Goal: Task Accomplishment & Management: Complete application form

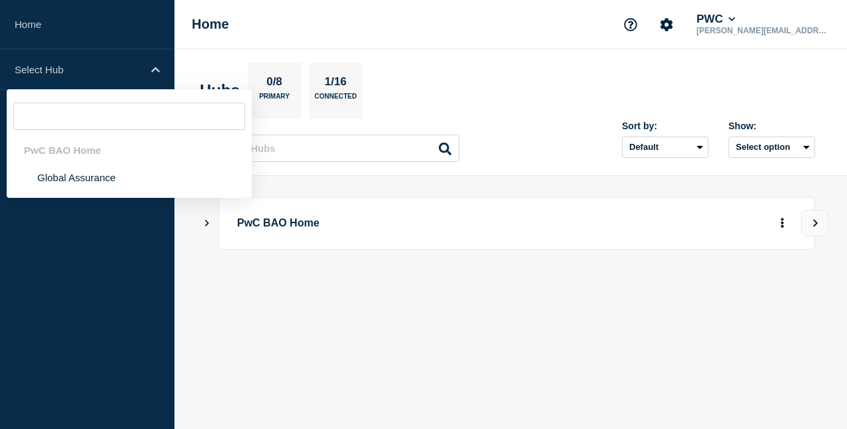
click at [65, 178] on li "Global Assurance" at bounding box center [129, 177] width 245 height 27
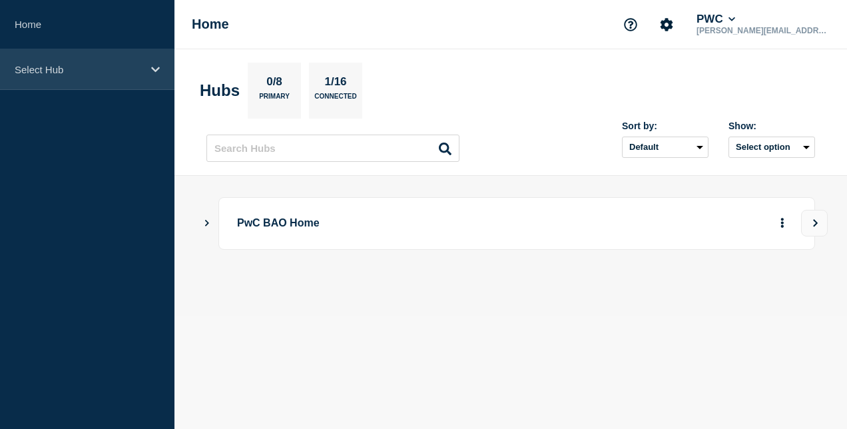
click at [81, 61] on div "Select Hub" at bounding box center [87, 69] width 174 height 41
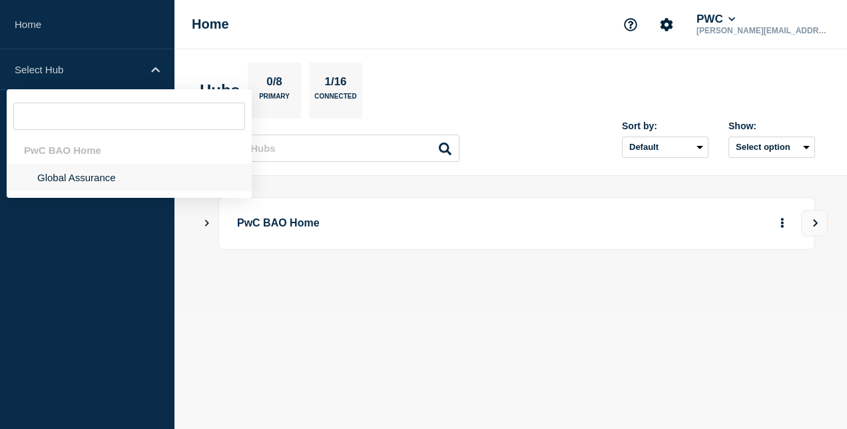
click at [83, 179] on li "Global Assurance" at bounding box center [129, 177] width 245 height 27
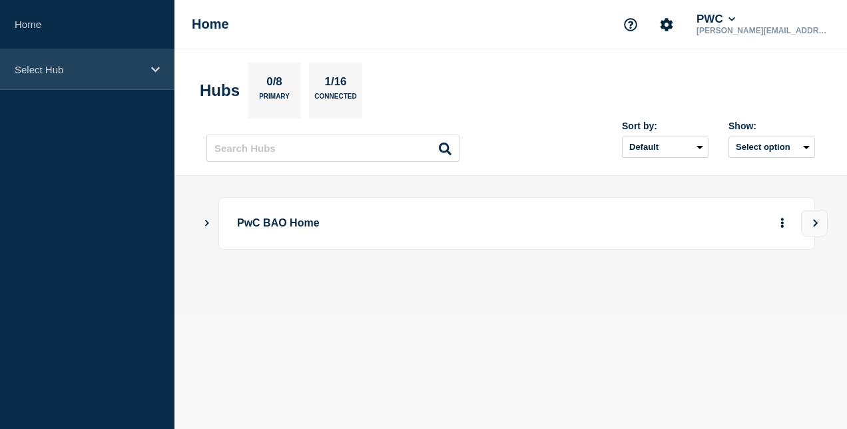
click at [75, 77] on div "Select Hub" at bounding box center [87, 69] width 174 height 41
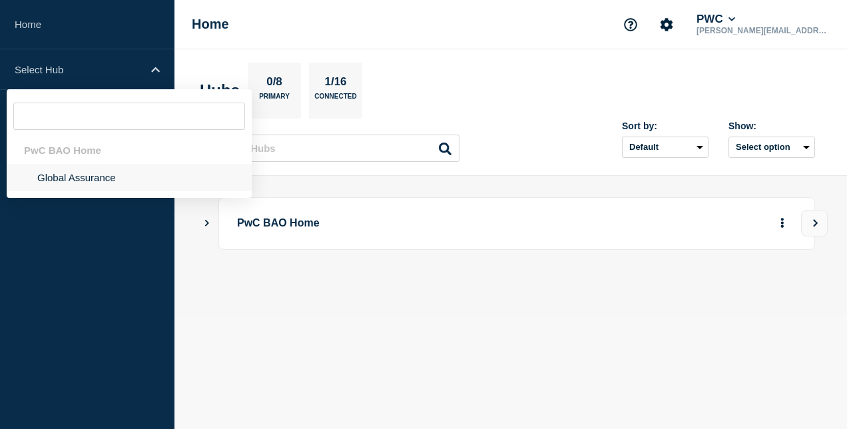
click at [89, 174] on li "Global Assurance" at bounding box center [129, 177] width 245 height 27
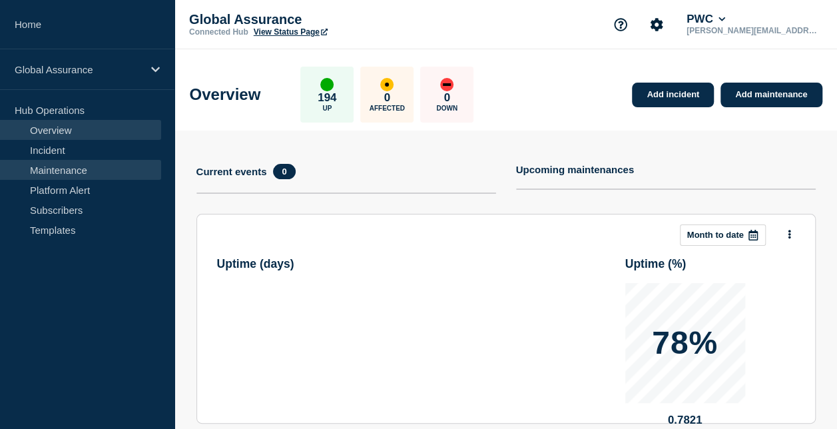
click at [96, 173] on link "Maintenance" at bounding box center [80, 170] width 161 height 20
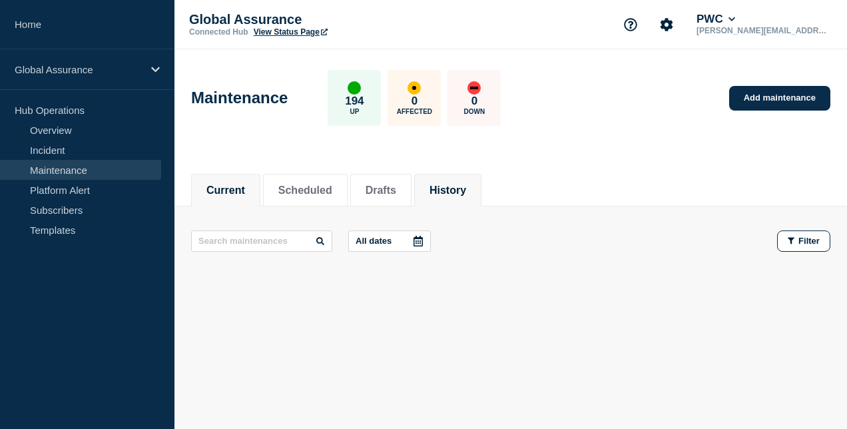
click at [462, 185] on button "History" at bounding box center [447, 190] width 37 height 12
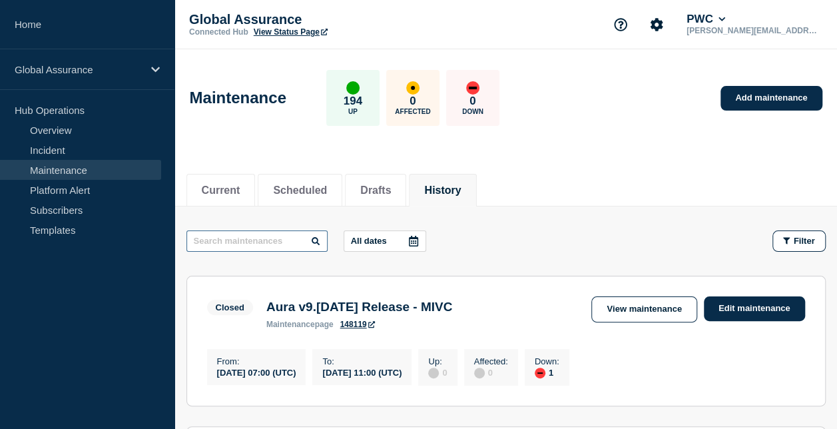
click at [251, 232] on input "text" at bounding box center [256, 240] width 141 height 21
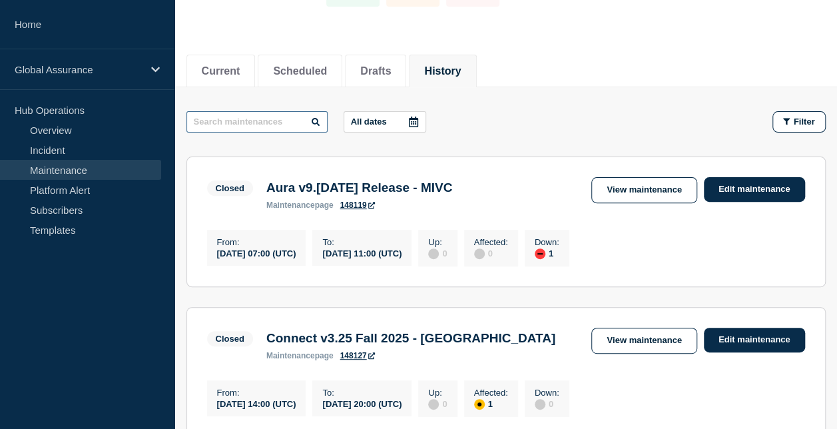
scroll to position [67, 0]
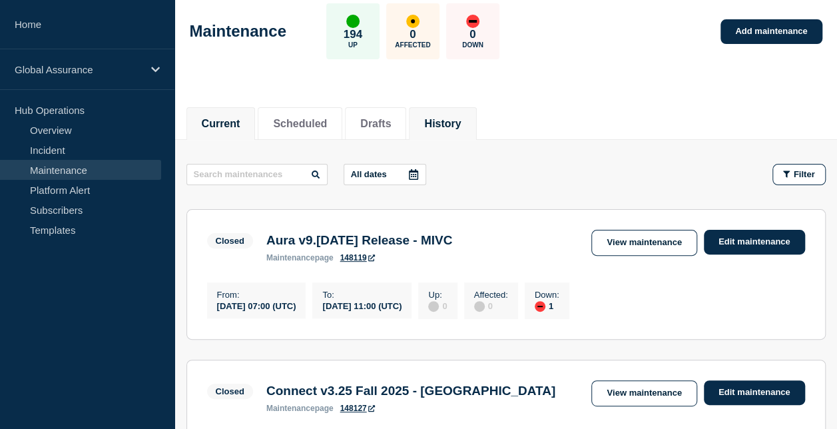
click at [238, 118] on button "Current" at bounding box center [221, 124] width 39 height 12
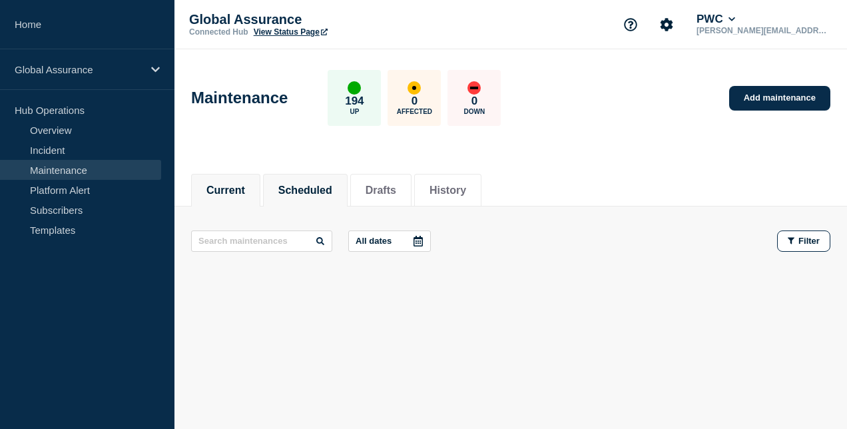
click at [307, 187] on button "Scheduled" at bounding box center [305, 190] width 54 height 12
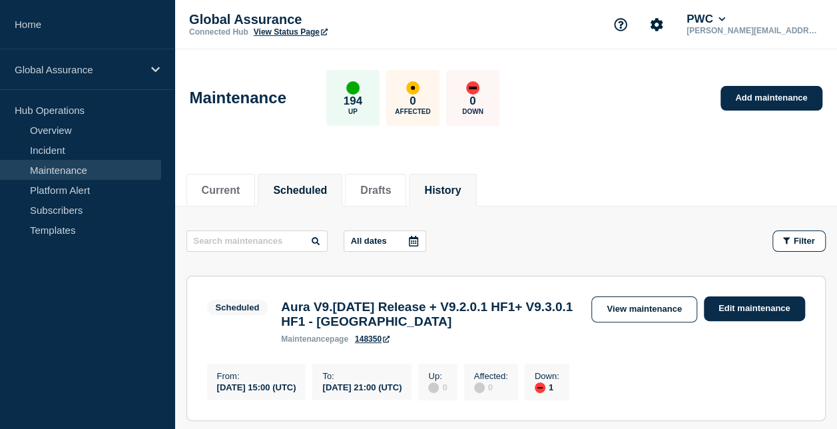
click at [461, 191] on button "History" at bounding box center [442, 190] width 37 height 12
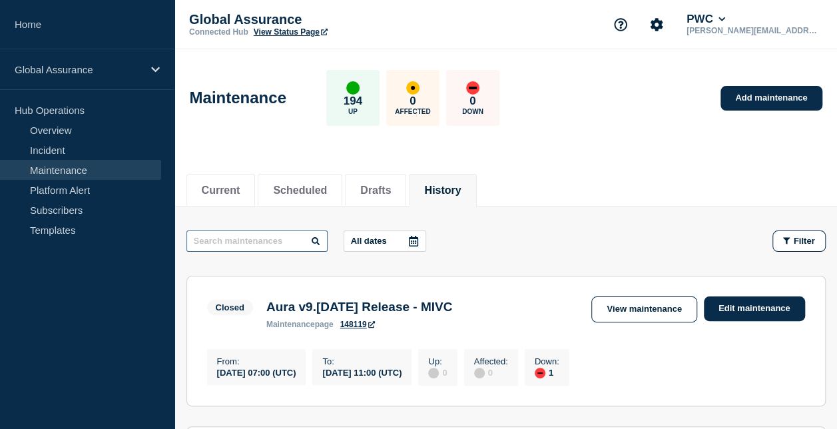
click at [282, 238] on input "text" at bounding box center [256, 240] width 141 height 21
type input "paki"
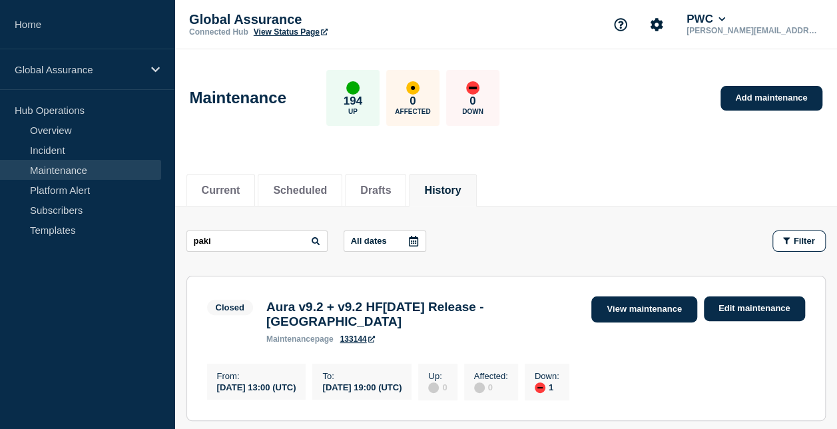
click at [632, 312] on link "View maintenance" at bounding box center [643, 309] width 105 height 26
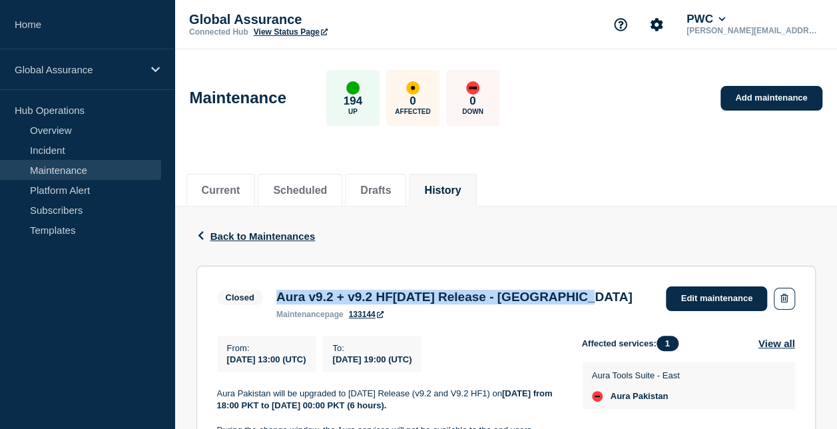
drag, startPoint x: 278, startPoint y: 297, endPoint x: 625, endPoint y: 298, distance: 346.2
click at [625, 298] on div "Aura v9.2 + v9.2 HF1June 2025 Release - Pakistan maintenance page 133144" at bounding box center [455, 304] width 370 height 29
copy h3 "Aura v9.2 + v9.2 HF1June 2025 Release - Pakistan"
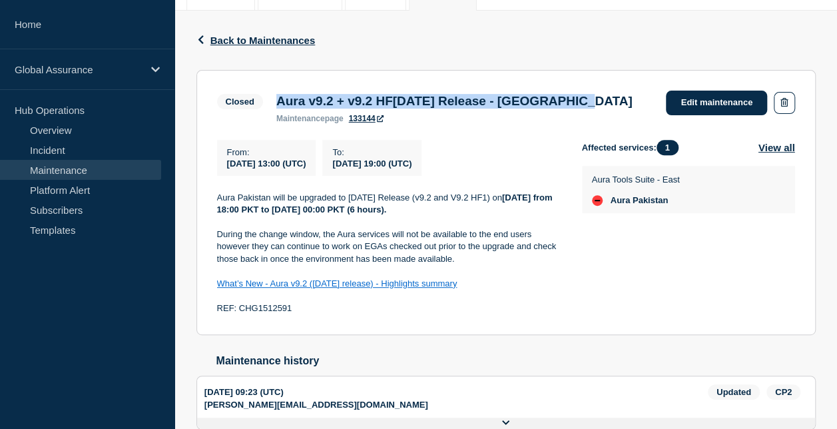
scroll to position [200, 0]
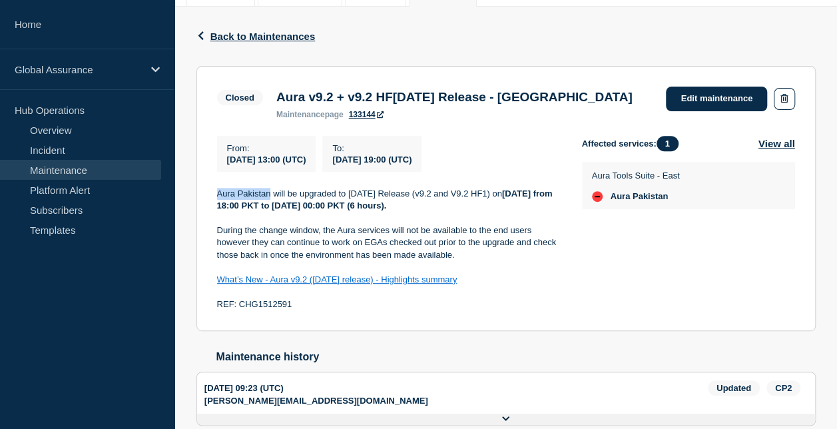
drag, startPoint x: 218, startPoint y: 192, endPoint x: 270, endPoint y: 194, distance: 51.3
click at [270, 194] on p "Aura Pakistan will be upgraded to June 2025 Release (v9.2 and V9.2 HF1) on Tues…" at bounding box center [389, 200] width 344 height 25
copy p "Aura Pakistan"
drag, startPoint x: 506, startPoint y: 197, endPoint x: 521, endPoint y: 209, distance: 18.9
click at [521, 209] on p "Aura Pakistan will be upgraded to June 2025 Release (v9.2 and V9.2 HF1) on Tues…" at bounding box center [389, 200] width 344 height 25
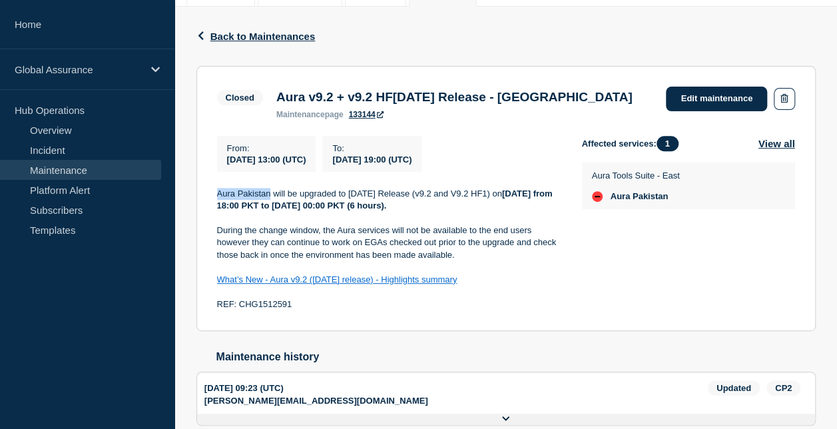
copy p "on Tuesday, 26 August from 18:00 PKT to Wednesday, 27 August 00:00 PKT (6 hours…"
click at [236, 37] on span "Back to Maintenances" at bounding box center [262, 36] width 105 height 11
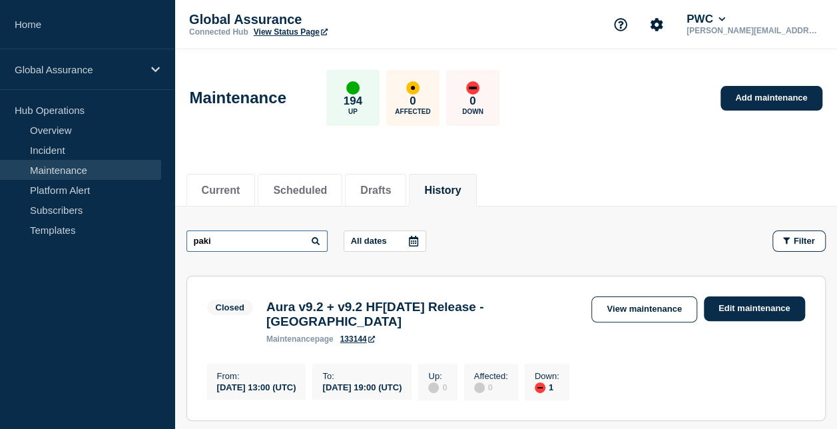
click at [256, 241] on input "paki" at bounding box center [256, 240] width 141 height 21
drag, startPoint x: 208, startPoint y: 241, endPoint x: 168, endPoint y: 241, distance: 40.0
type input "sea"
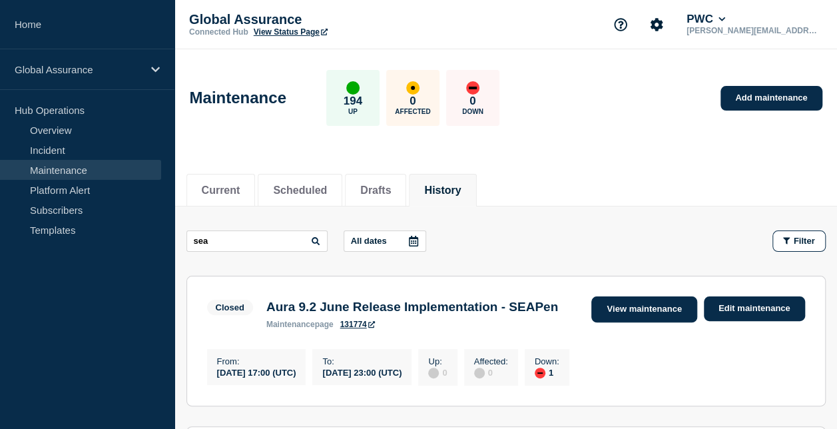
click at [624, 312] on link "View maintenance" at bounding box center [643, 309] width 105 height 26
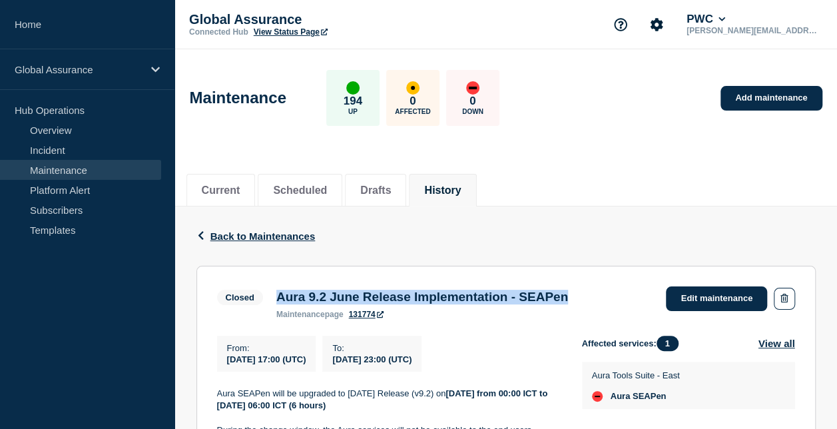
drag, startPoint x: 279, startPoint y: 300, endPoint x: 617, endPoint y: 303, distance: 337.6
click at [575, 303] on div "Aura 9.2 June Release Implementation - SEAPen maintenance page 131774" at bounding box center [422, 304] width 305 height 29
copy h3 "Aura 9.2 June Release Implementation - SEAPen"
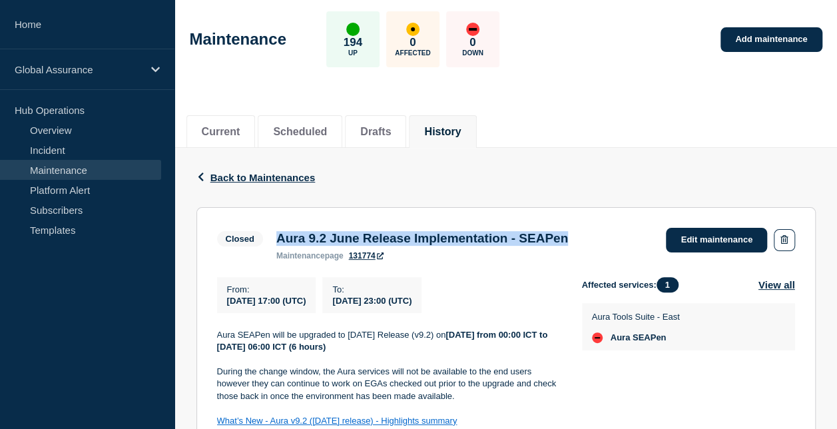
scroll to position [200, 0]
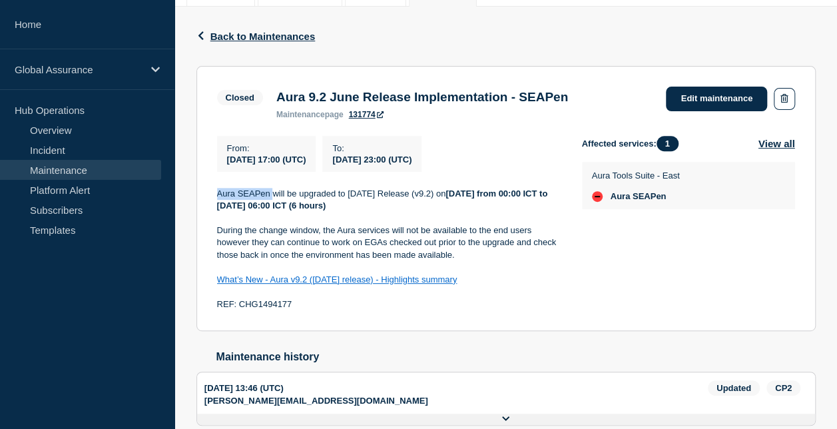
drag, startPoint x: 216, startPoint y: 193, endPoint x: 271, endPoint y: 196, distance: 54.7
click at [271, 196] on p "Aura SEAPen will be upgraded to June 2025 Release (v9.2) on Monday, 29 July fro…" at bounding box center [389, 200] width 344 height 25
copy p "Aura SEAPen"
drag, startPoint x: 463, startPoint y: 197, endPoint x: 470, endPoint y: 212, distance: 16.7
click at [470, 212] on p "Aura SEAPen will be upgraded to June 2025 Release (v9.2) on Monday, 29 July fro…" at bounding box center [389, 200] width 344 height 25
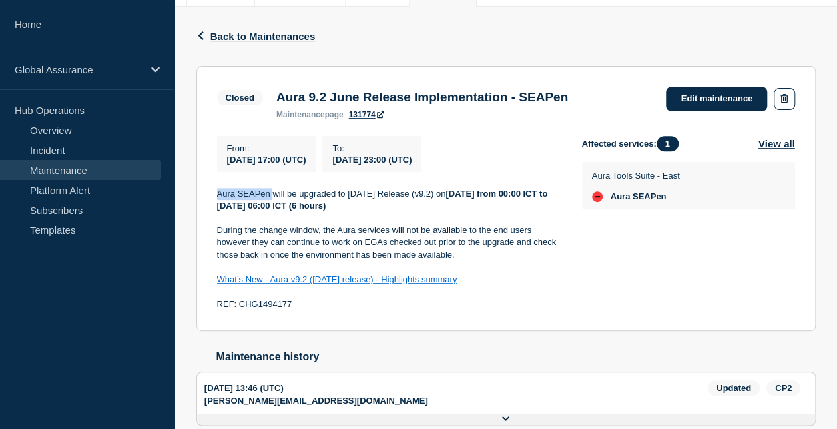
copy strong "Monday, 29 July from 00:00 ICT to Monday, 29 July 06:00 ICT (6 hours)"
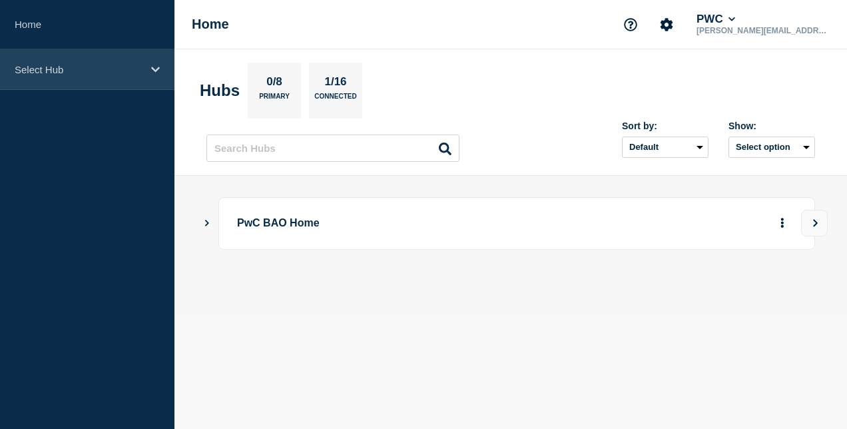
click at [36, 79] on div "Select Hub" at bounding box center [87, 69] width 174 height 41
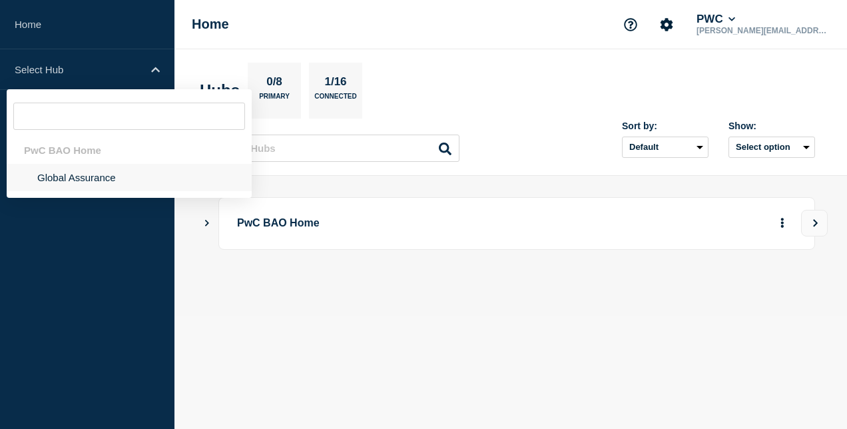
click at [58, 180] on li "Global Assurance" at bounding box center [129, 177] width 245 height 27
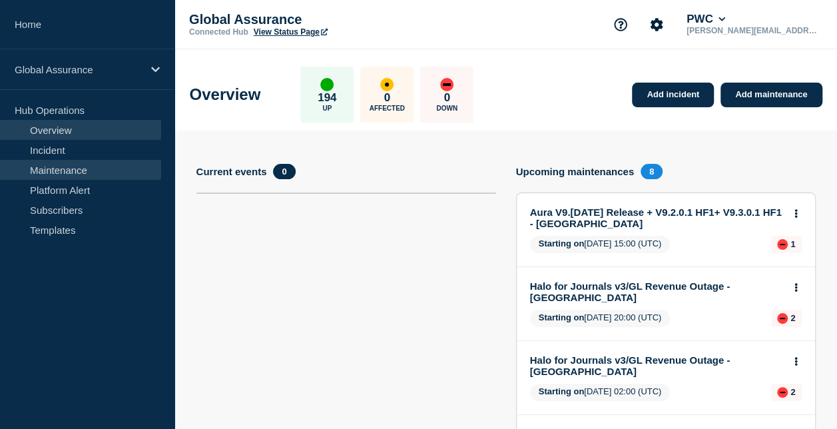
click at [76, 170] on link "Maintenance" at bounding box center [80, 170] width 161 height 20
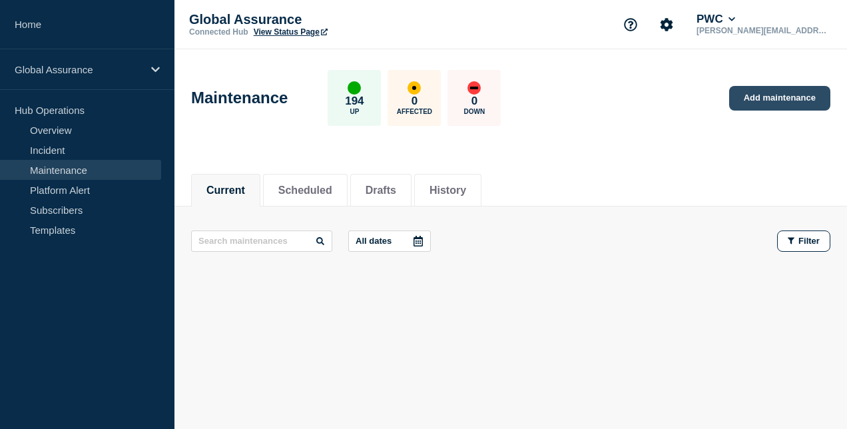
click at [770, 95] on link "Add maintenance" at bounding box center [779, 98] width 101 height 25
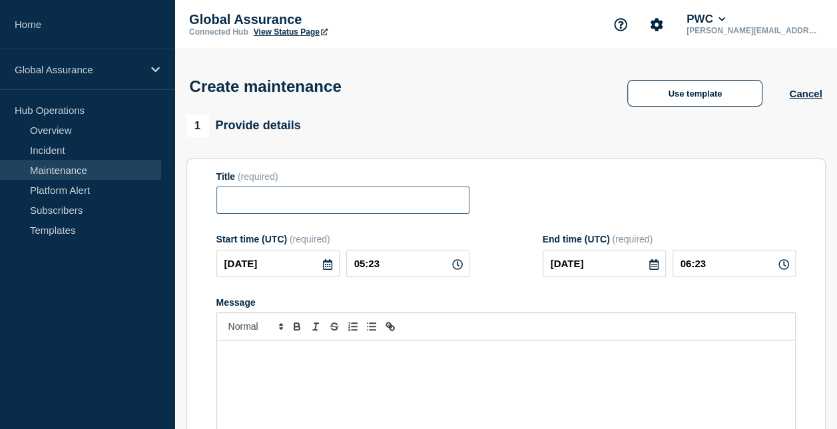
click at [278, 204] on input "Title" at bounding box center [342, 199] width 253 height 27
paste input "Aura v9.2 + v9.2 HF1June 2025 Release - Pakistan"
click at [265, 201] on input "Aura v9.2 + v9.2 HF1June 2025 Release - Pakistan" at bounding box center [342, 199] width 253 height 27
drag, startPoint x: 226, startPoint y: 202, endPoint x: 409, endPoint y: 203, distance: 183.1
click at [409, 203] on input "Aura v9.3 + v9.2 HF1June 2025 Release - Pakistan" at bounding box center [342, 199] width 253 height 27
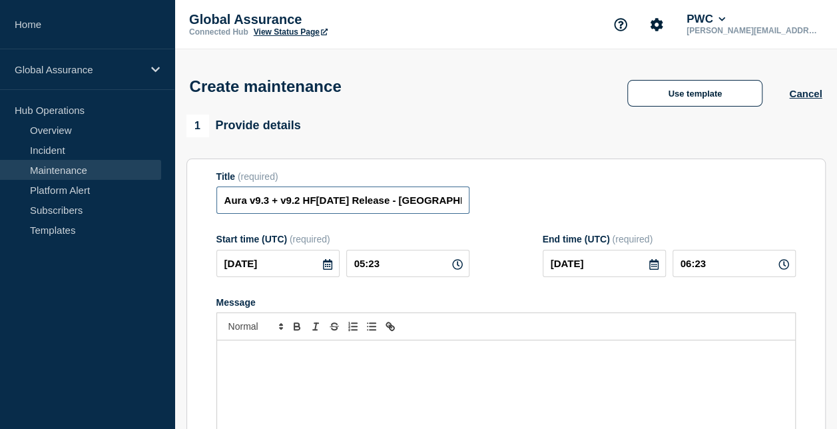
paste input "V9.3 September 2025 Release + V9.2.0.1 HF1+ V9.3.0.1 HF1"
drag, startPoint x: 400, startPoint y: 202, endPoint x: 336, endPoint y: 198, distance: 64.0
click at [336, 198] on input "Aura V9.3 September 2025 Release + V9.2.0.1 HF1+ V9.3.0.1 HF1 - Pakistan" at bounding box center [342, 199] width 253 height 27
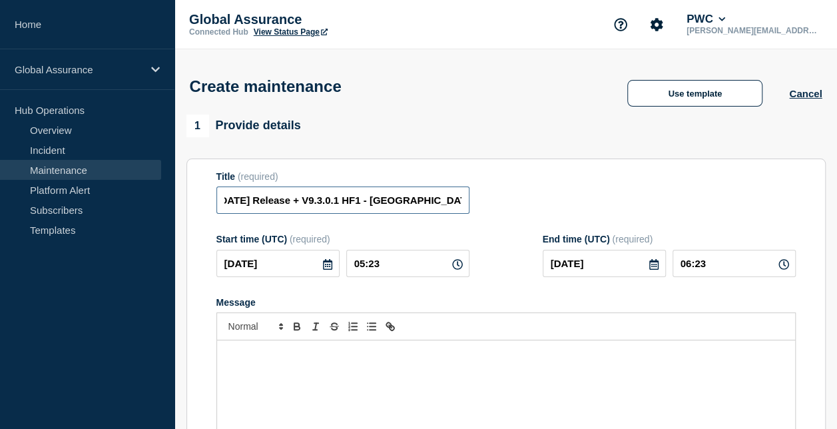
type input "Aura V9.[DATE] Release + V9.3.0.1 HF1 - [GEOGRAPHIC_DATA]"
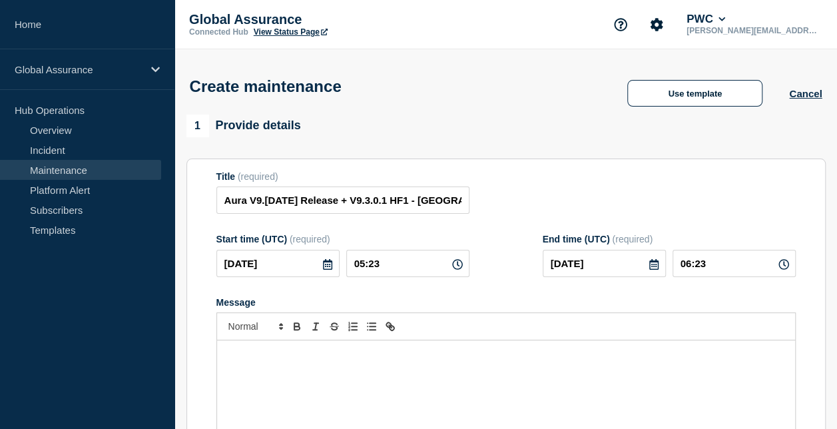
click at [472, 136] on div "1 Provide details" at bounding box center [505, 126] width 639 height 23
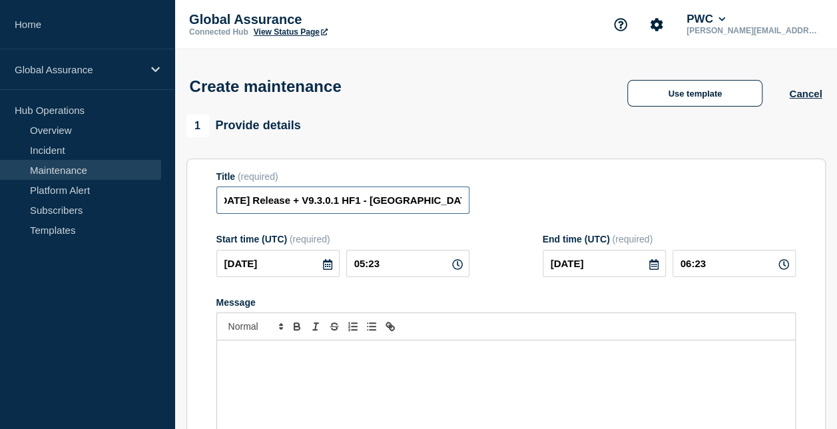
drag, startPoint x: 383, startPoint y: 202, endPoint x: 481, endPoint y: 202, distance: 97.9
click at [481, 202] on div "Title (required) Aura V9.3 September 2025 Release + V9.3.0.1 HF1 - Pakistan" at bounding box center [505, 192] width 579 height 43
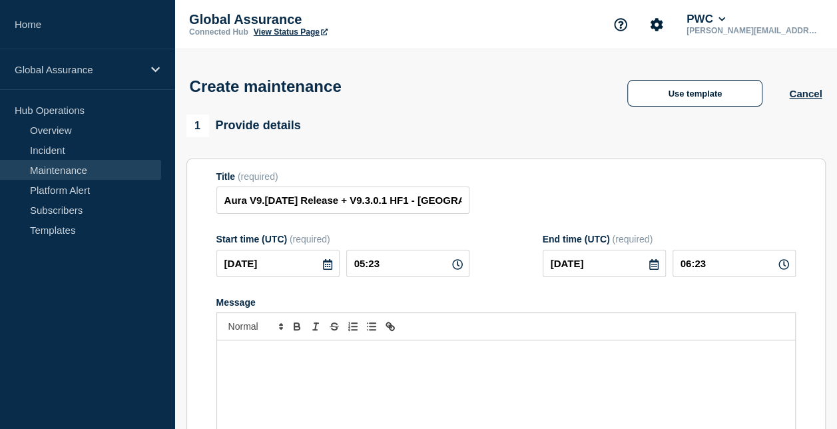
click at [265, 360] on p "Message" at bounding box center [506, 354] width 558 height 12
click at [278, 370] on div "Message" at bounding box center [506, 420] width 578 height 160
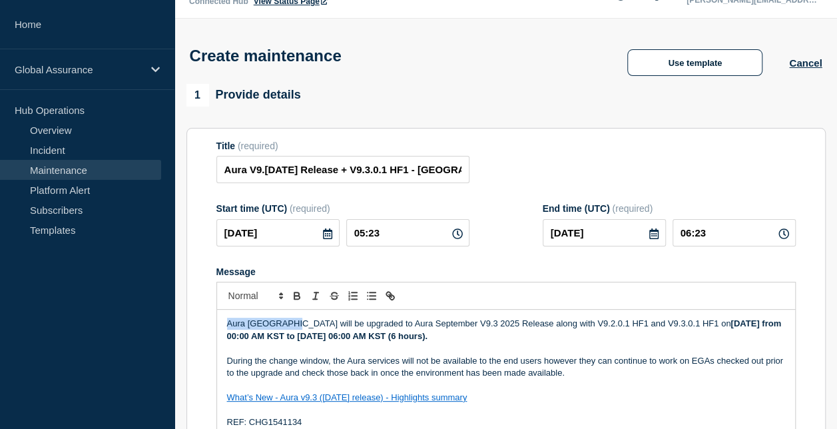
drag, startPoint x: 289, startPoint y: 326, endPoint x: 226, endPoint y: 316, distance: 63.3
click at [226, 316] on div "Aura [GEOGRAPHIC_DATA] will be upgraded to Aura September V9.3 2025 Release alo…" at bounding box center [506, 390] width 578 height 160
drag, startPoint x: 293, startPoint y: 326, endPoint x: 226, endPoint y: 320, distance: 66.9
click at [227, 320] on p "Aura [GEOGRAPHIC_DATA] will be upgraded to Aura September V9.3 2025 Release alo…" at bounding box center [506, 330] width 558 height 25
drag, startPoint x: 666, startPoint y: 324, endPoint x: 674, endPoint y: 334, distance: 12.8
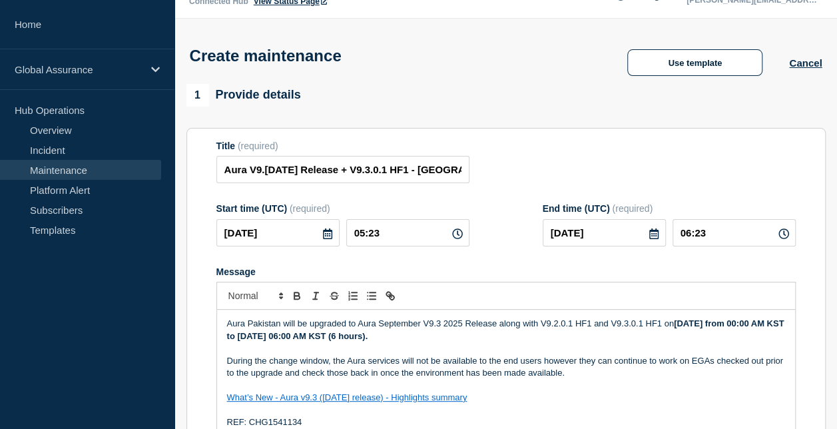
click at [674, 334] on p "Aura Pakistan will be upgraded to Aura September V9.3 2025 Release along with V…" at bounding box center [506, 330] width 558 height 25
drag, startPoint x: 542, startPoint y: 324, endPoint x: 608, endPoint y: 324, distance: 65.9
click at [608, 324] on p "Aura Pakistan will be upgraded to Aura September V9.3 2025 Release along with V…" at bounding box center [506, 330] width 558 height 25
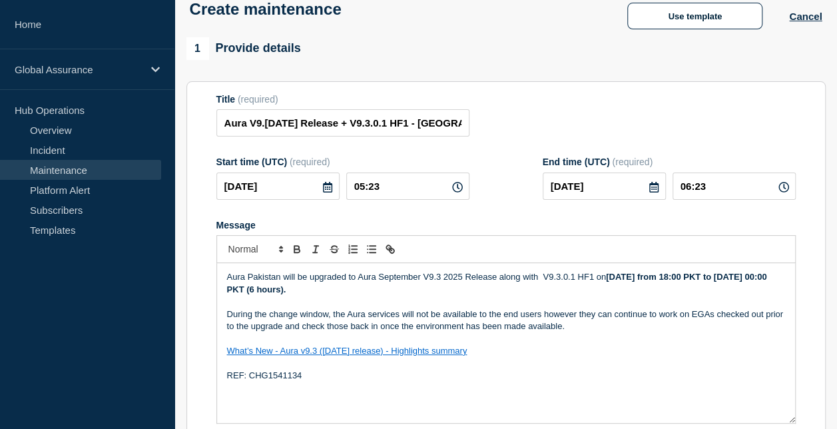
scroll to position [97, 0]
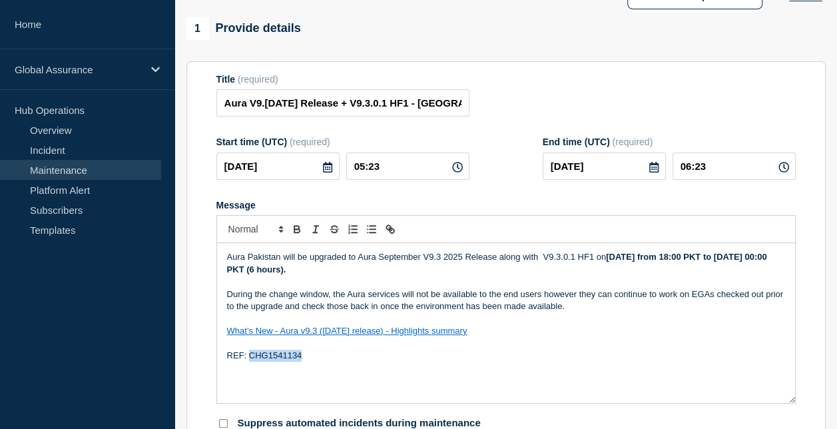
drag, startPoint x: 303, startPoint y: 358, endPoint x: 250, endPoint y: 356, distance: 52.6
click at [250, 356] on p "REF: CHG1541134" at bounding box center [506, 356] width 558 height 12
drag, startPoint x: 656, startPoint y: 257, endPoint x: 647, endPoint y: 256, distance: 8.8
click at [647, 256] on strong "Tuesday, 26 August from 18:00 PKT to Wednesday, 27 August 00:00 PKT (6 hours)." at bounding box center [498, 263] width 543 height 22
drag, startPoint x: 687, startPoint y: 257, endPoint x: 659, endPoint y: 258, distance: 28.0
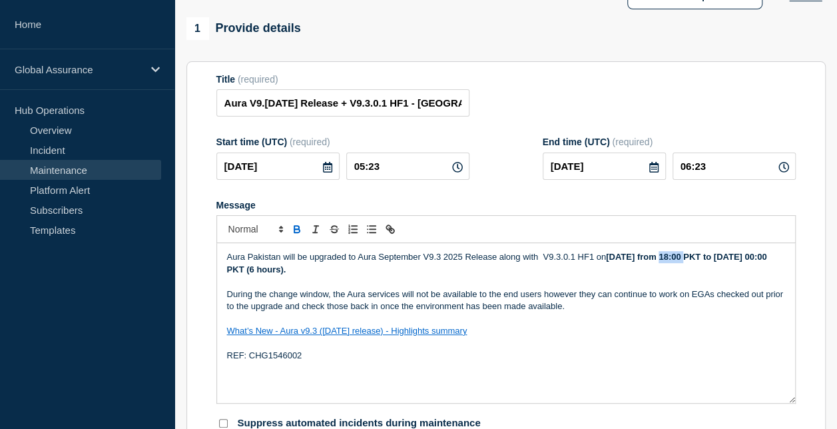
click at [659, 258] on strong "Tuesday, 14 August from 18:00 PKT to Wednesday, 27 August 00:00 PKT (6 hours)." at bounding box center [498, 263] width 543 height 22
drag, startPoint x: 288, startPoint y: 269, endPoint x: 280, endPoint y: 269, distance: 7.3
click at [280, 269] on strong "Tuesday, 14 October from 18:00 PKT to Wednesday, 27 August 00:00 PKT (6 hours)." at bounding box center [498, 263] width 543 height 22
drag, startPoint x: 292, startPoint y: 270, endPoint x: 319, endPoint y: 270, distance: 27.3
click at [319, 270] on strong "Tuesday, 14 October from 18:00 PKT to Wednesday, 15 August 00:00 PKT (6 hours)." at bounding box center [498, 263] width 543 height 22
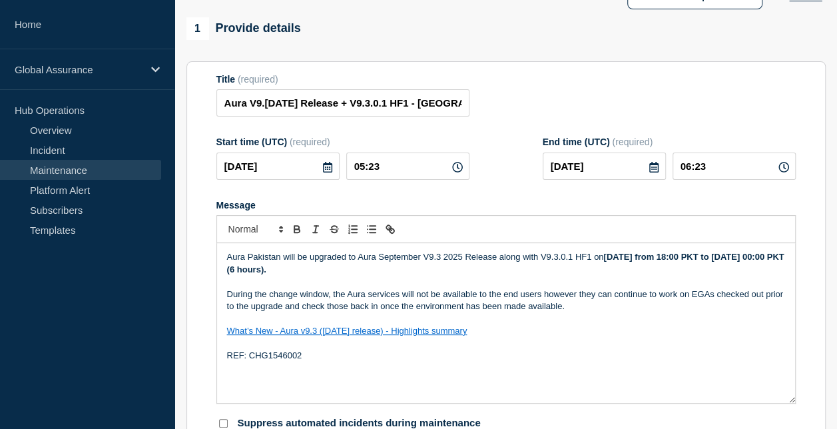
click at [325, 170] on icon at bounding box center [327, 167] width 11 height 11
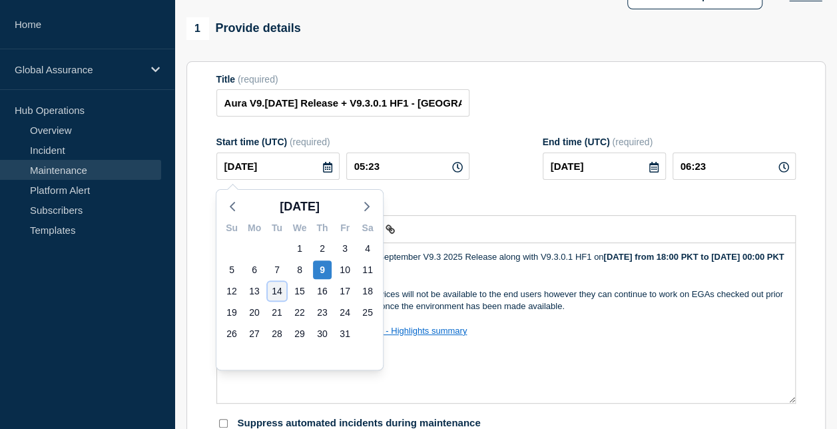
click at [278, 288] on div "14" at bounding box center [277, 291] width 19 height 19
type input "2025-10-14"
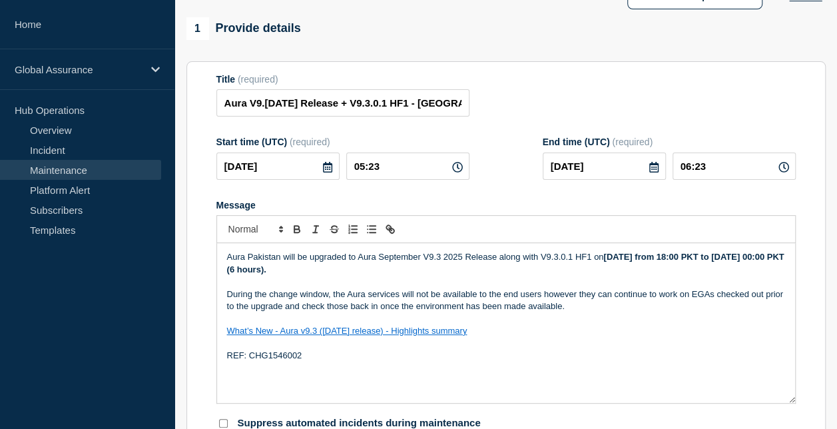
click at [458, 172] on icon at bounding box center [457, 167] width 11 height 11
click at [458, 166] on icon at bounding box center [457, 167] width 11 height 11
drag, startPoint x: 364, startPoint y: 164, endPoint x: 355, endPoint y: 164, distance: 8.7
click at [355, 164] on input "05:23" at bounding box center [407, 165] width 123 height 27
type input "13:23"
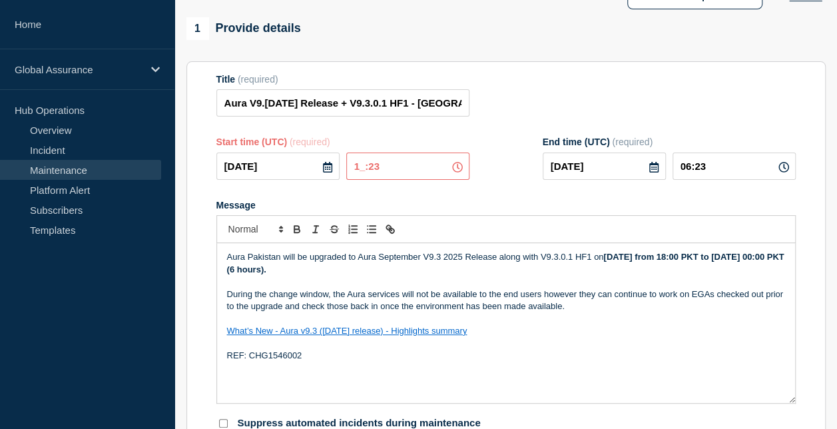
type input "14:23"
drag, startPoint x: 381, startPoint y: 166, endPoint x: 370, endPoint y: 164, distance: 11.5
click at [370, 164] on input "13:23" at bounding box center [407, 165] width 123 height 27
type input "13:00"
click at [687, 167] on input "14:00" at bounding box center [734, 165] width 123 height 27
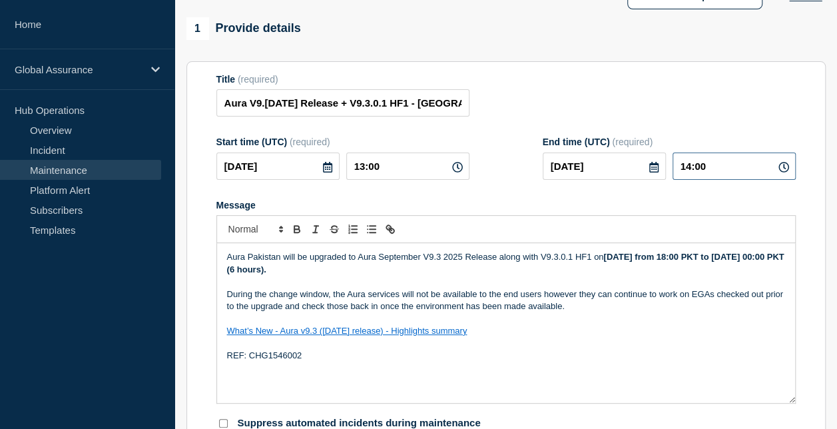
type input "19:00"
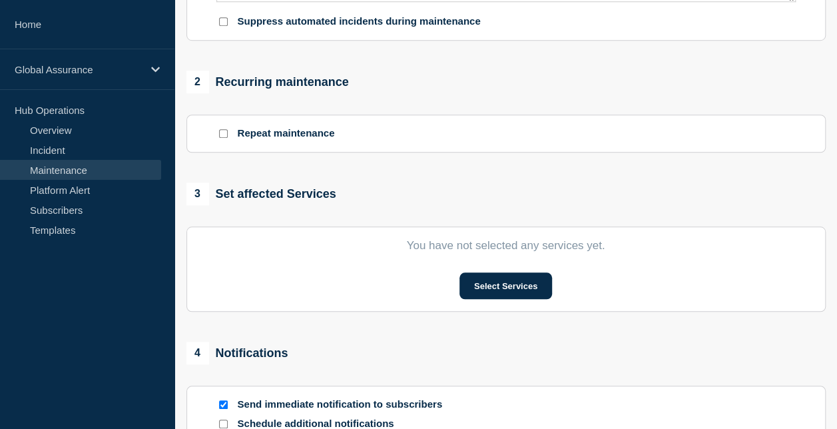
scroll to position [630, 0]
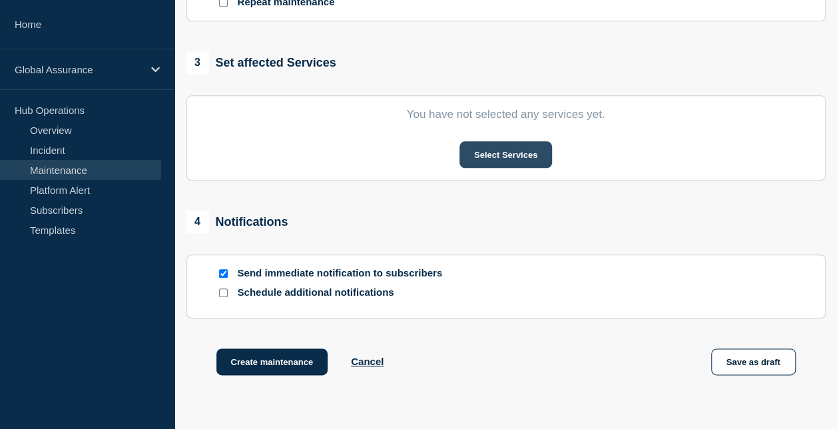
click at [508, 158] on button "Select Services" at bounding box center [505, 154] width 93 height 27
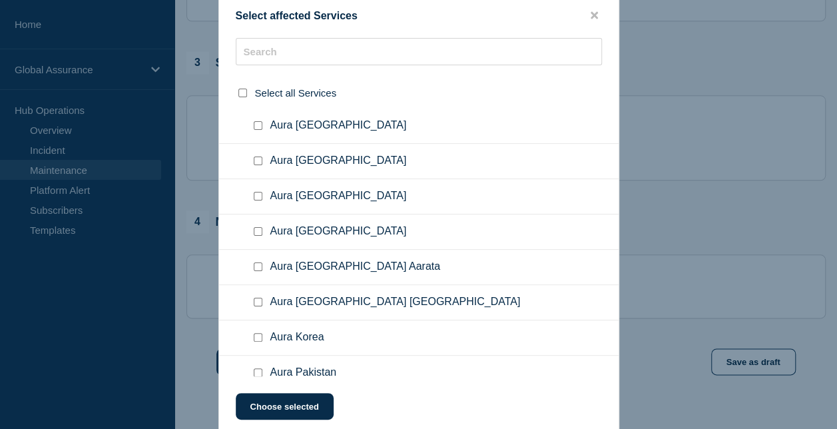
scroll to position [3129, 0]
click at [258, 368] on input "Aura Pakistan checkbox" at bounding box center [258, 372] width 9 height 9
checkbox input "true"
click at [309, 408] on button "Choose selected" at bounding box center [285, 406] width 98 height 27
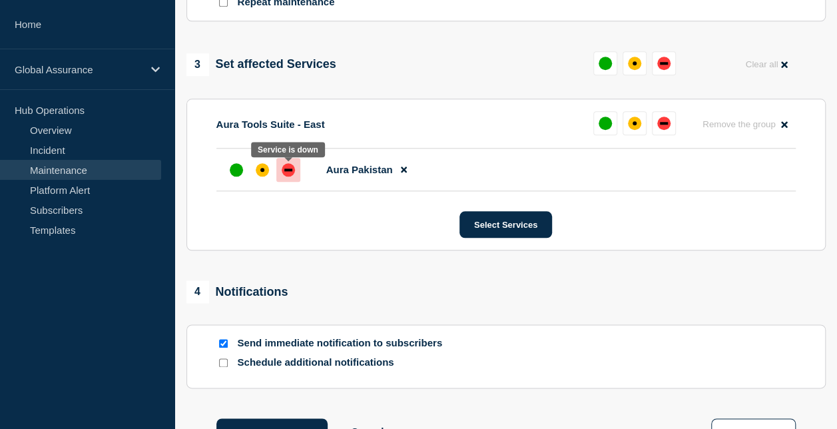
click at [285, 176] on div "down" at bounding box center [288, 169] width 13 height 13
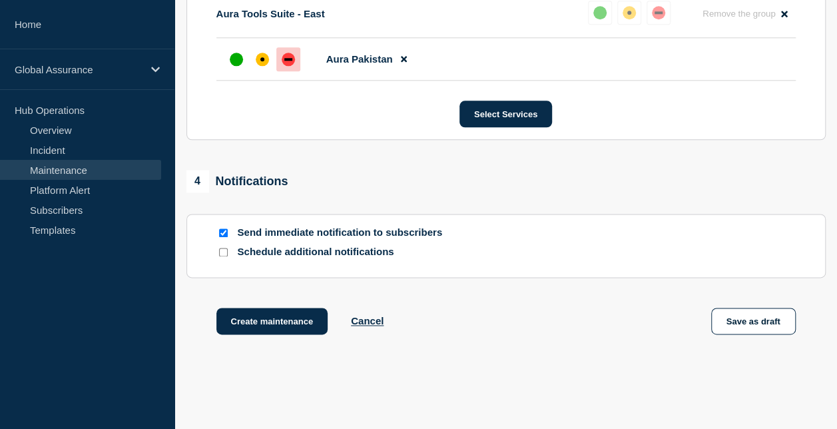
scroll to position [802, 0]
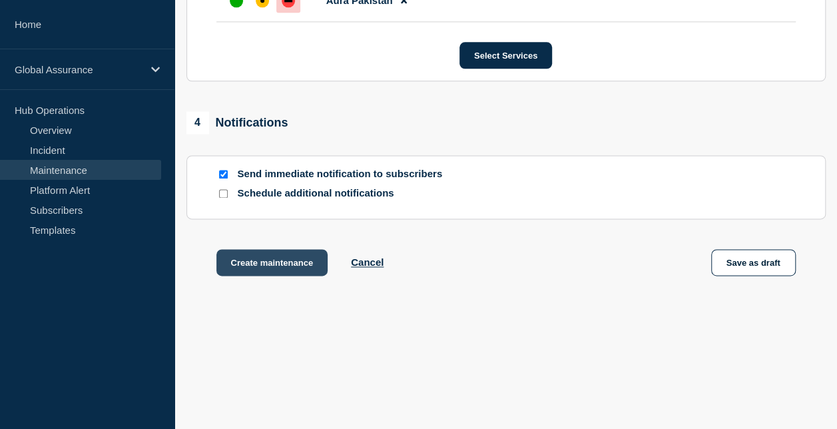
click at [301, 269] on button "Create maintenance" at bounding box center [272, 262] width 112 height 27
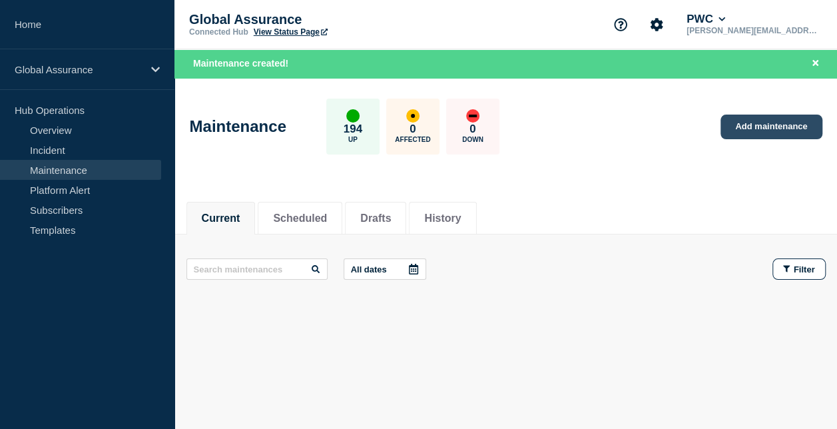
click at [746, 126] on link "Add maintenance" at bounding box center [770, 127] width 101 height 25
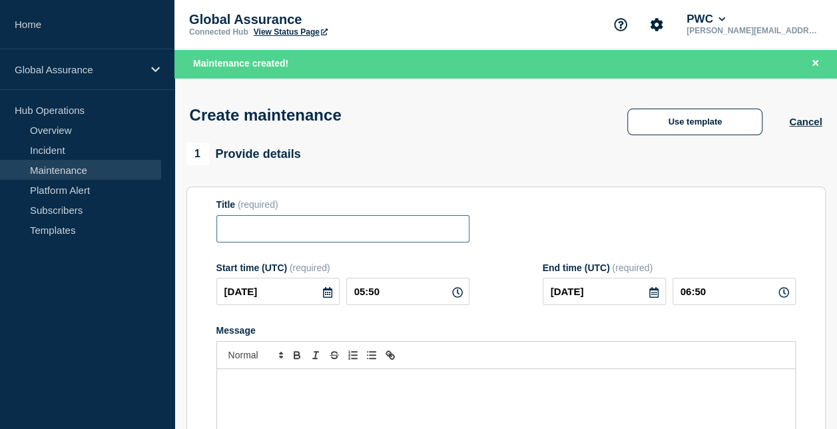
click at [294, 236] on input "Title" at bounding box center [342, 228] width 253 height 27
paste input "Aura 9.2 June Release Implementation - SEAPen"
drag, startPoint x: 221, startPoint y: 229, endPoint x: 407, endPoint y: 231, distance: 185.8
click at [407, 231] on input "Aura 9.2 June Release Implementation - SEAPen" at bounding box center [342, 228] width 253 height 27
paste input "V9.3 September 2025 Release + V9.3.0.1 HF1"
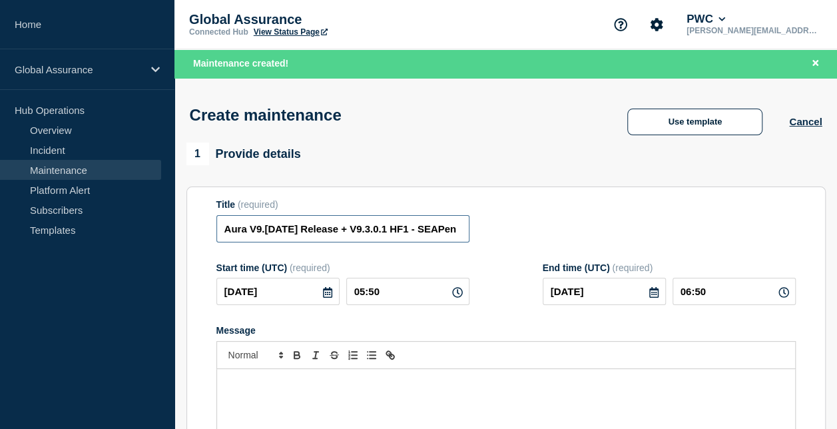
scroll to position [0, 46]
drag, startPoint x: 382, startPoint y: 226, endPoint x: 495, endPoint y: 232, distance: 112.7
click at [495, 232] on div "Title (required) Aura V9.3 September 2025 Release + V9.3.0.1 HF1 - SEAPen" at bounding box center [505, 220] width 579 height 43
click at [415, 233] on input "Aura V9.3 September 2025 Release + V9.3.0.1 HF1 - SEAPen" at bounding box center [342, 228] width 253 height 27
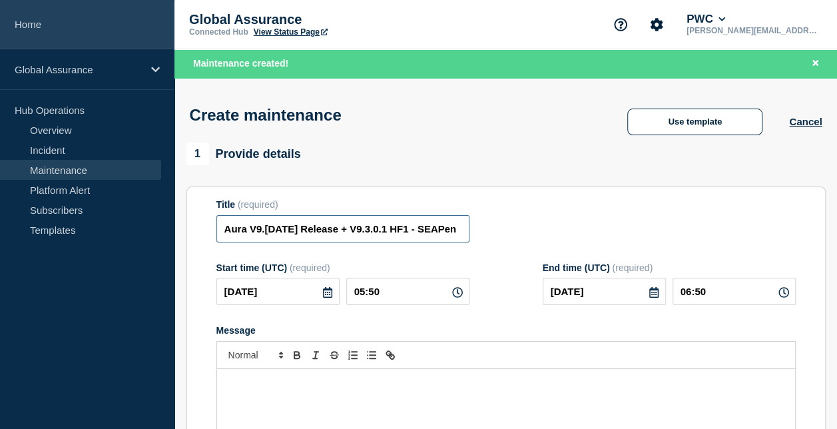
scroll to position [0, 0]
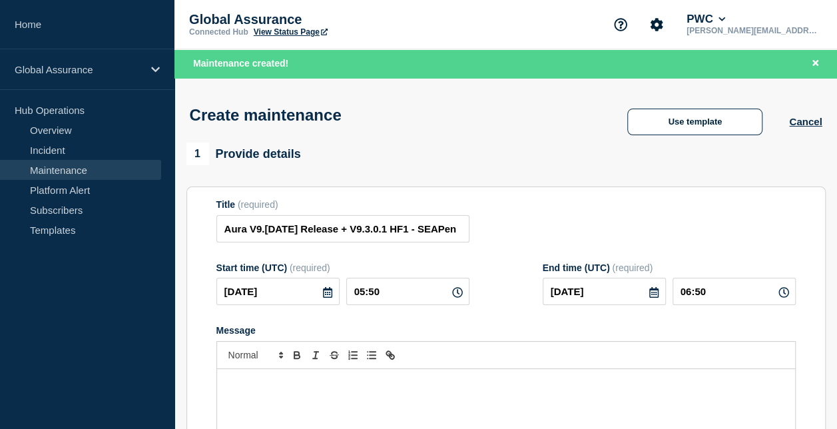
click at [286, 388] on p "Message" at bounding box center [506, 383] width 558 height 12
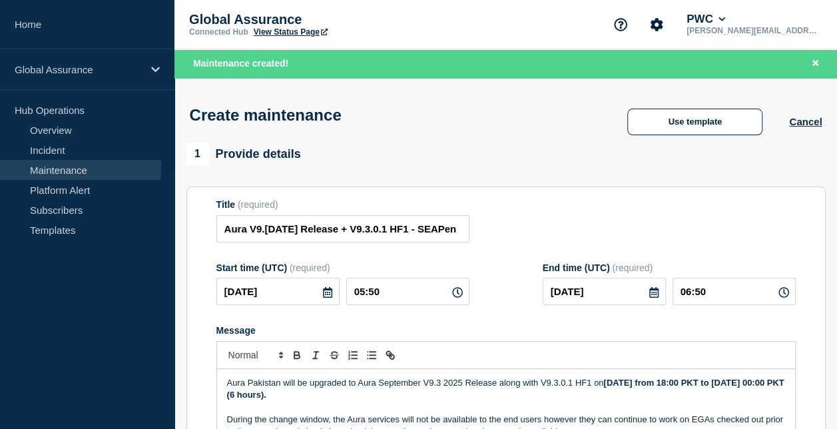
scroll to position [59, 0]
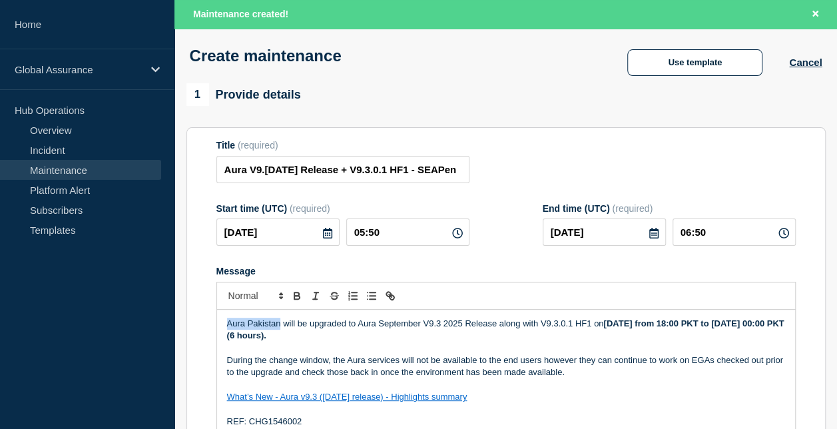
drag, startPoint x: 226, startPoint y: 324, endPoint x: 280, endPoint y: 326, distance: 54.7
click at [280, 326] on p "Aura Pakistan will be upgraded to Aura September V9.3 2025 Release along with V…" at bounding box center [506, 330] width 558 height 25
drag, startPoint x: 609, startPoint y: 325, endPoint x: 614, endPoint y: 337, distance: 13.1
click at [614, 337] on p "Aura SEAPen will be upgraded to Aura September V9.3 2025 Release along with V9.…" at bounding box center [506, 330] width 558 height 25
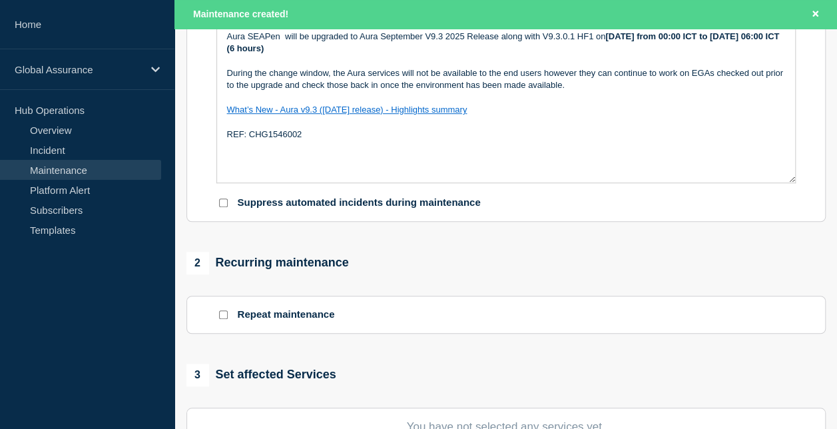
scroll to position [326, 0]
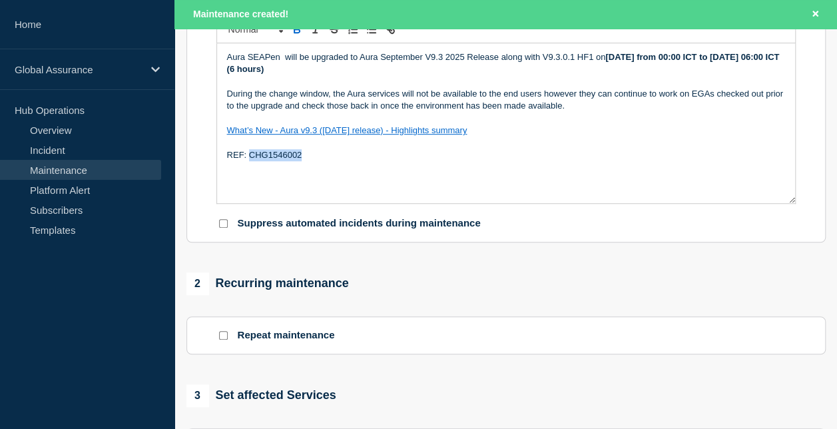
drag, startPoint x: 302, startPoint y: 158, endPoint x: 250, endPoint y: 157, distance: 51.9
click at [250, 157] on p "REF: CHG1546002" at bounding box center [506, 155] width 558 height 12
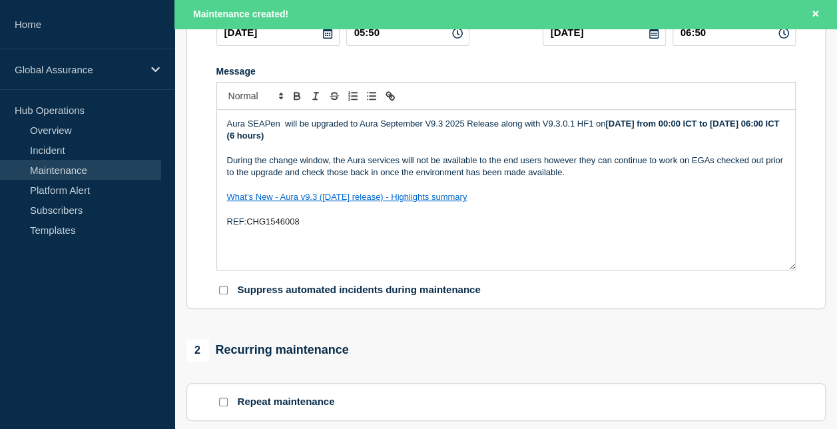
scroll to position [126, 0]
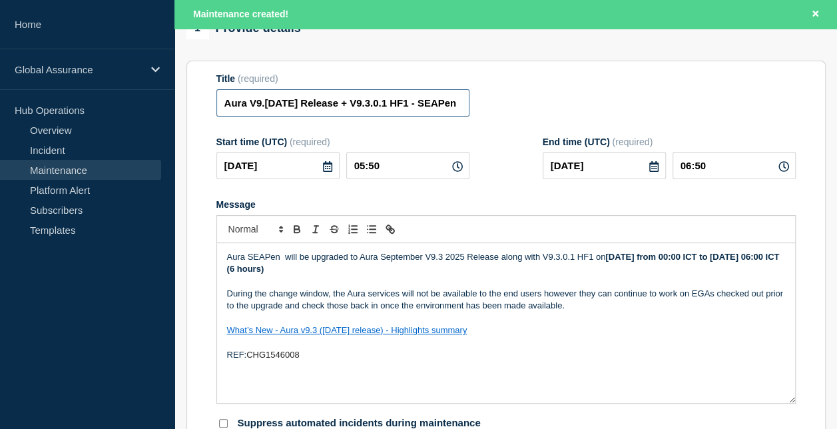
click at [400, 104] on input "Aura V9.3 September 2025 Release + V9.3.0.1 HF1 - SEAPen" at bounding box center [342, 102] width 253 height 27
click at [391, 108] on input "Aura V9.3 September 2025 Release + V9.3.0.1 HF1 - SEAPen" at bounding box center [342, 102] width 253 height 27
paste input "2.0.1 HF1+ V9."
drag, startPoint x: 370, startPoint y: 101, endPoint x: 459, endPoint y: 104, distance: 89.3
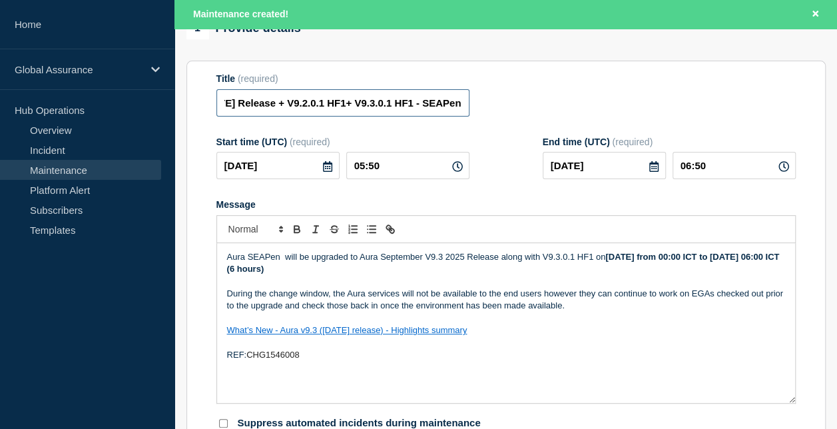
click at [459, 104] on input "Aura V9.3 September 2025 Release + V9.2.0.1 HF1+ V9.3.0.1 HF1 - SEAPen" at bounding box center [342, 102] width 253 height 27
type input "Aura V9.3 September 2025 Release + V9.2.0.1 HF1+ V9.3.0.1 HF1 - SEAPen"
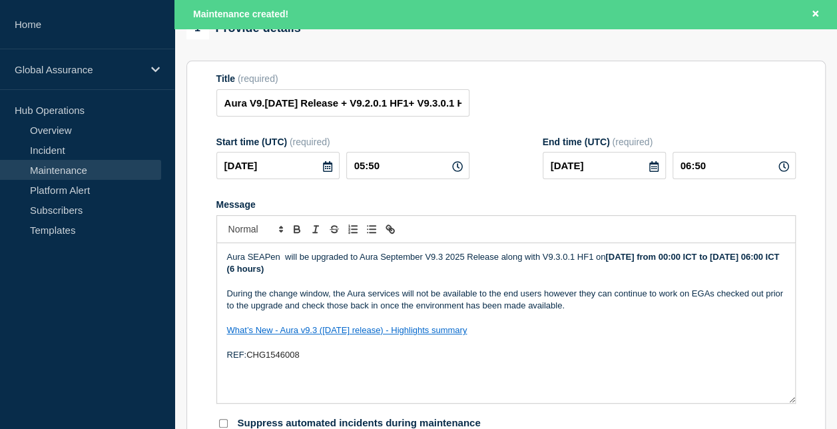
click at [434, 274] on p "Aura SEAPen will be upgraded to Aura September V9.3 2025 Release along with V9.…" at bounding box center [506, 263] width 558 height 25
click at [542, 262] on p "Aura SEAPen will be upgraded to Aura September V9.3 2025 Release along with V9.…" at bounding box center [506, 263] width 558 height 25
paste div "Message"
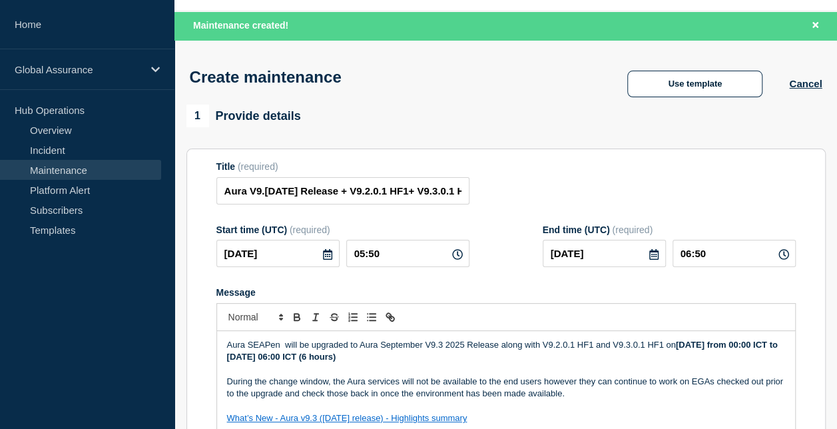
scroll to position [67, 0]
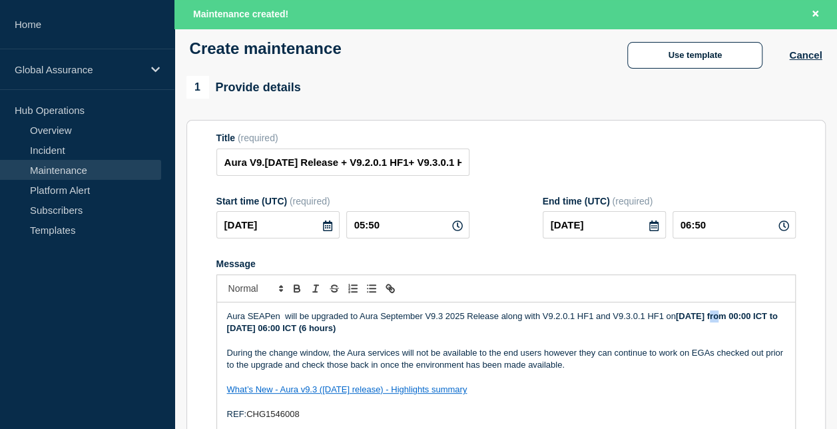
click at [723, 315] on strong "Monday, 29 July from 00:00 ICT to Monday, 29 July 06:00 ICT (6 hours)" at bounding box center [503, 322] width 553 height 22
drag, startPoint x: 742, startPoint y: 318, endPoint x: 728, endPoint y: 316, distance: 13.5
click at [728, 316] on strong "Monday, 15 July from 00:00 ICT to Monday, 29 July 06:00 ICT (6 hours)" at bounding box center [503, 322] width 553 height 22
drag, startPoint x: 696, startPoint y: 316, endPoint x: 680, endPoint y: 314, distance: 16.1
click at [678, 314] on strong "Monday, 15 October from 00:00 ICT to Monday, 29 July 06:00 ICT (6 hours)" at bounding box center [503, 322] width 553 height 22
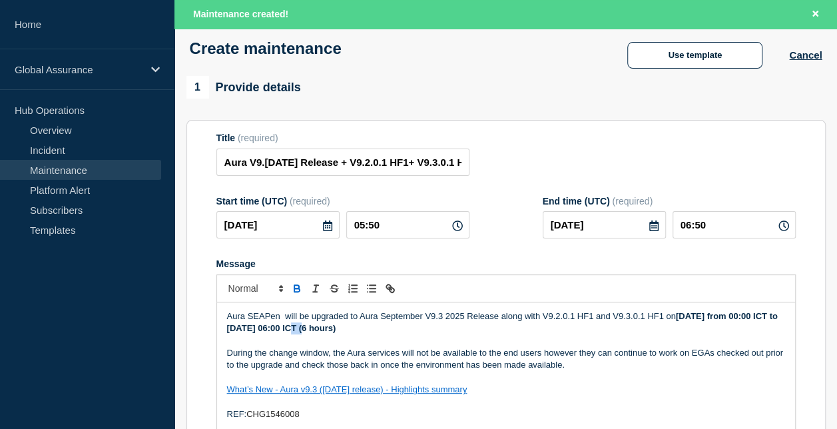
drag, startPoint x: 318, startPoint y: 332, endPoint x: 300, endPoint y: 330, distance: 18.1
click at [300, 330] on strong "Wednesday, 15 October from 00:00 ICT to Monday, 29 July 06:00 ICT (6 hours)" at bounding box center [503, 322] width 553 height 22
drag, startPoint x: 360, startPoint y: 329, endPoint x: 352, endPoint y: 328, distance: 7.4
click at [352, 328] on strong "Wednesday, 15 October from 00:00 ICT to Wednesday, 29 July 06:00 ICT (6 hours)" at bounding box center [503, 322] width 553 height 22
click at [378, 329] on strong "Wednesday, 15 October from 00:00 ICT to Wednesday, 15 July 06:00 ICT (6 hours)" at bounding box center [503, 322] width 553 height 22
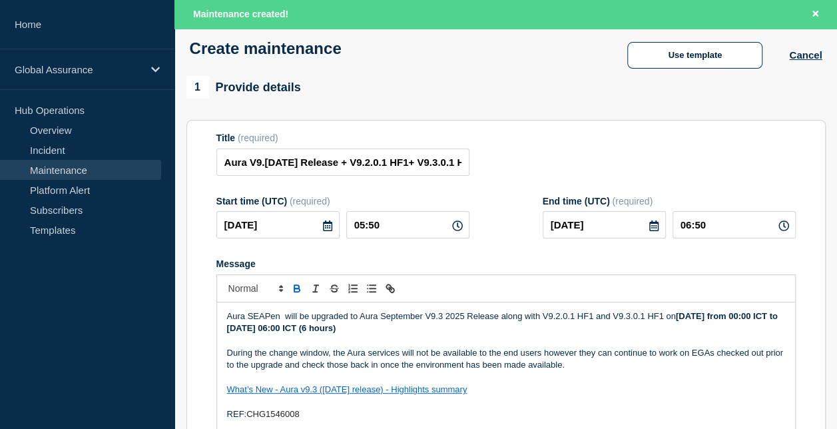
drag, startPoint x: 379, startPoint y: 329, endPoint x: 365, endPoint y: 329, distance: 14.0
click at [365, 329] on strong "Wednesday, 15 October from 00:00 ICT to Wednesday, 15 July 06:00 ICT (6 hours)" at bounding box center [503, 322] width 553 height 22
click at [328, 226] on icon at bounding box center [327, 225] width 9 height 11
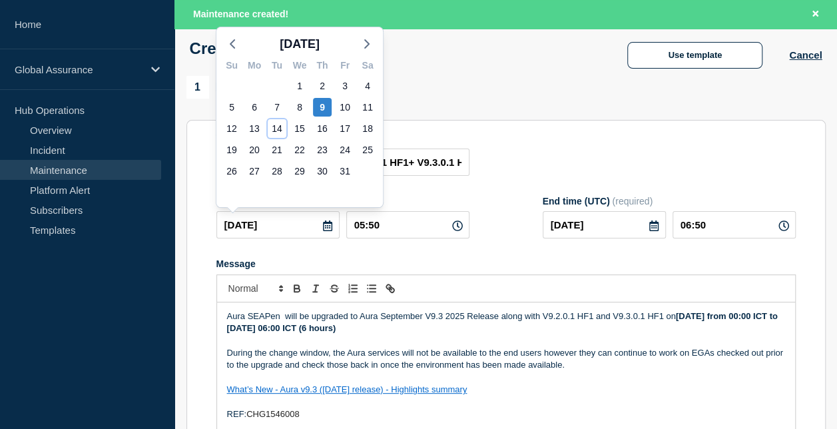
click at [276, 129] on div "14" at bounding box center [277, 128] width 19 height 19
type input "2025-10-14"
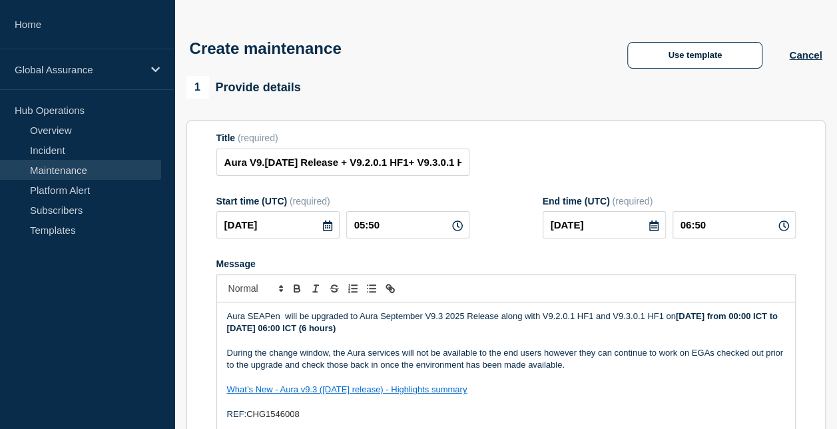
scroll to position [39, 0]
drag, startPoint x: 363, startPoint y: 226, endPoint x: 354, endPoint y: 226, distance: 8.7
click at [354, 226] on input "05:50" at bounding box center [407, 224] width 123 height 27
type input "17:50"
type input "18:50"
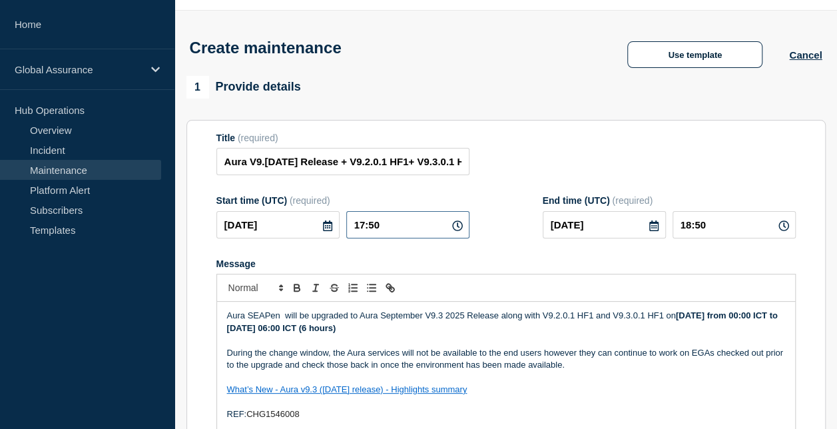
drag, startPoint x: 381, startPoint y: 226, endPoint x: 369, endPoint y: 224, distance: 12.1
click at [369, 224] on input "17:50" at bounding box center [407, 224] width 123 height 27
type input "17:00"
drag, startPoint x: 690, startPoint y: 228, endPoint x: 682, endPoint y: 228, distance: 8.0
click at [682, 228] on input "18:00" at bounding box center [734, 224] width 123 height 27
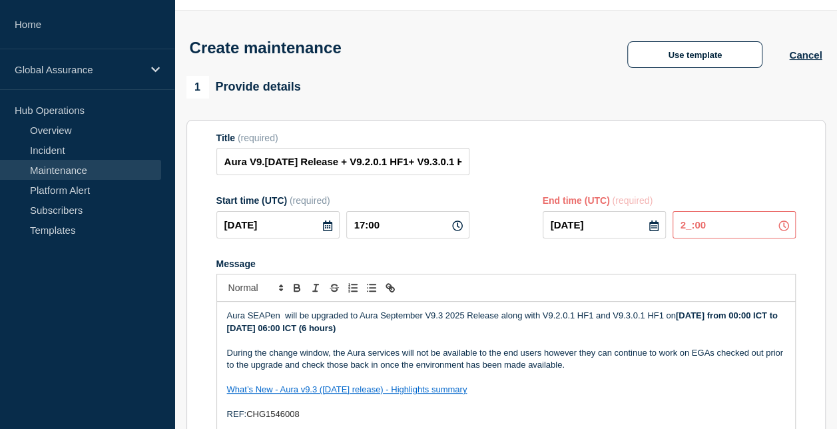
type input "23:00"
click at [648, 277] on div at bounding box center [505, 288] width 579 height 28
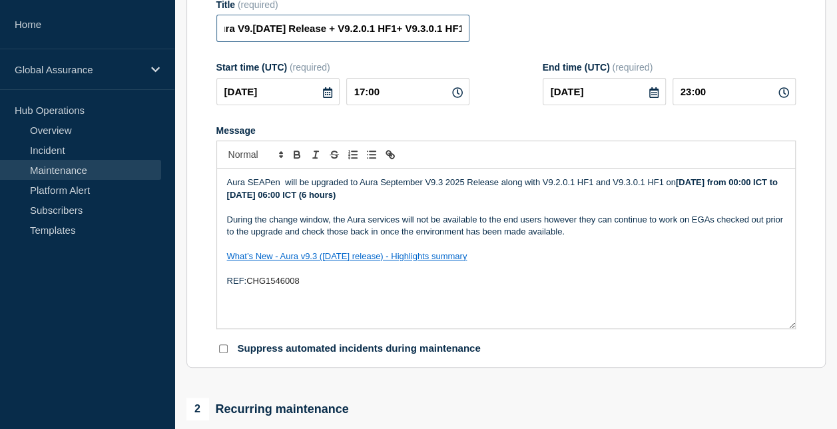
scroll to position [0, 113]
drag, startPoint x: 406, startPoint y: 28, endPoint x: 466, endPoint y: 33, distance: 60.1
click at [466, 33] on input "Aura V9.3 September 2025 Release + V9.2.0.1 HF1+ V9.3.0.1 HF1 - SEAPen" at bounding box center [342, 28] width 253 height 27
click at [348, 33] on input "Aura V9.3 September 2025 Release + V9.2.0.1 HF1+ V9.3.0.1 HF1 - SEAPen" at bounding box center [342, 28] width 253 height 27
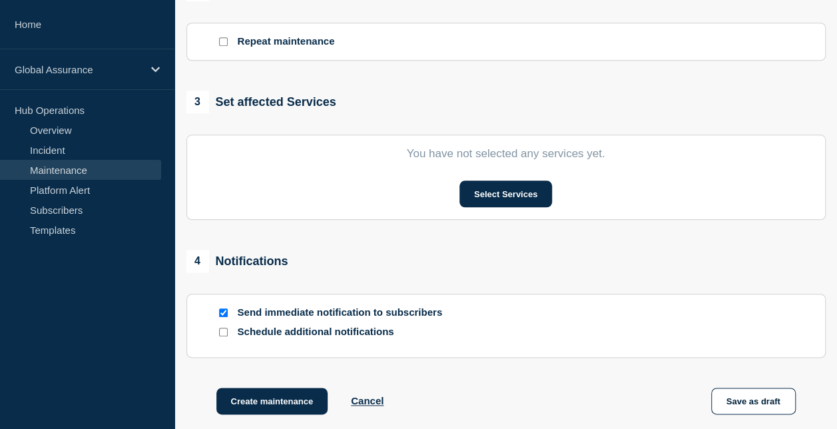
scroll to position [531, 0]
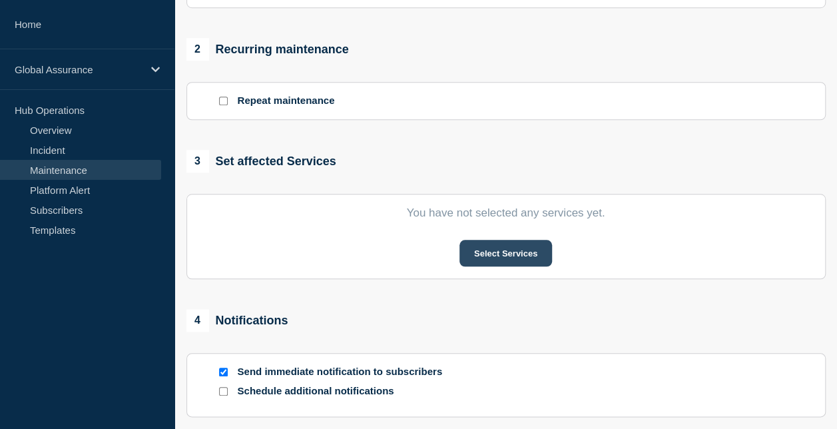
click at [511, 266] on button "Select Services" at bounding box center [505, 253] width 93 height 27
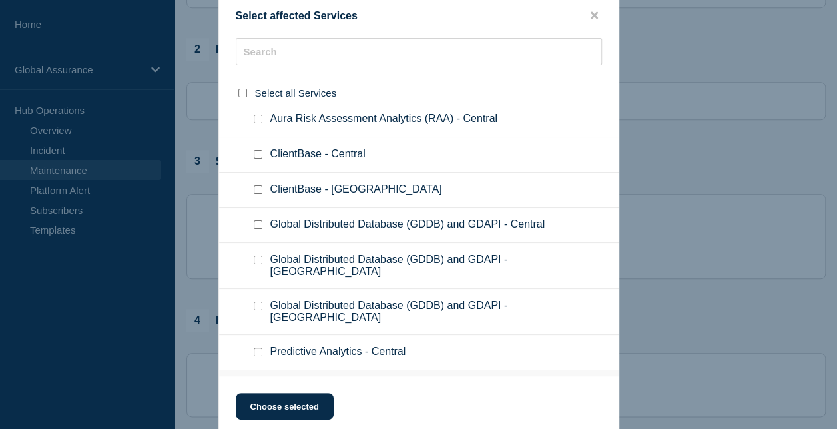
scroll to position [3129, 0]
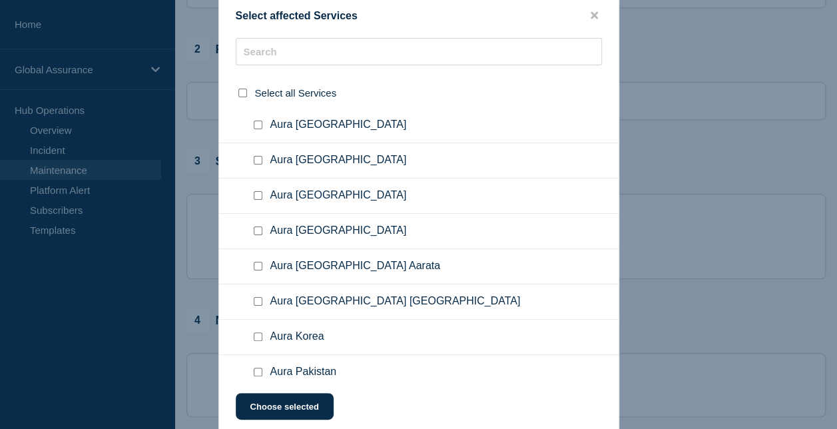
click at [259, 403] on input "Aura SEAPen checkbox" at bounding box center [258, 407] width 9 height 9
checkbox input "true"
click at [287, 405] on button "Choose selected" at bounding box center [285, 406] width 98 height 27
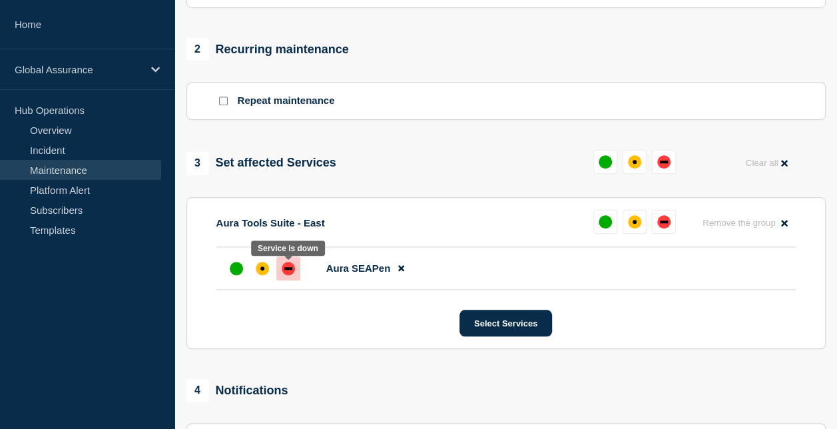
click at [293, 275] on div "down" at bounding box center [288, 268] width 13 height 13
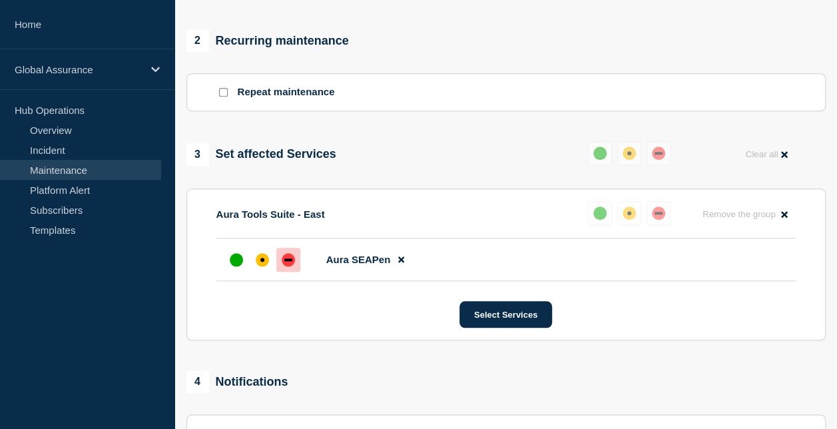
scroll to position [735, 0]
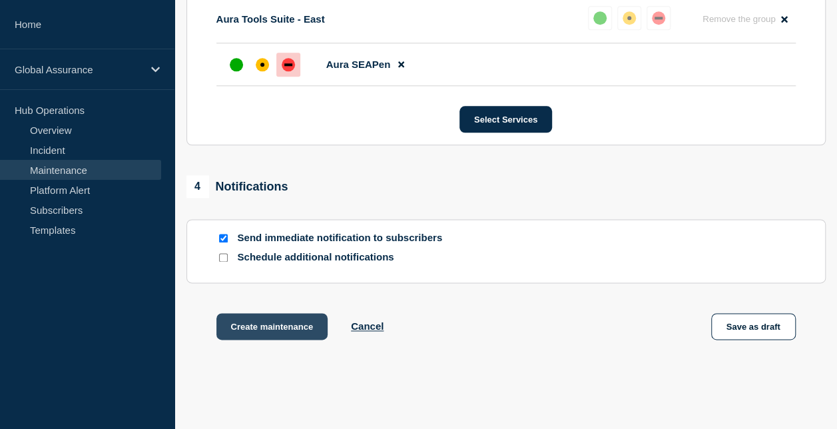
click at [274, 337] on button "Create maintenance" at bounding box center [272, 326] width 112 height 27
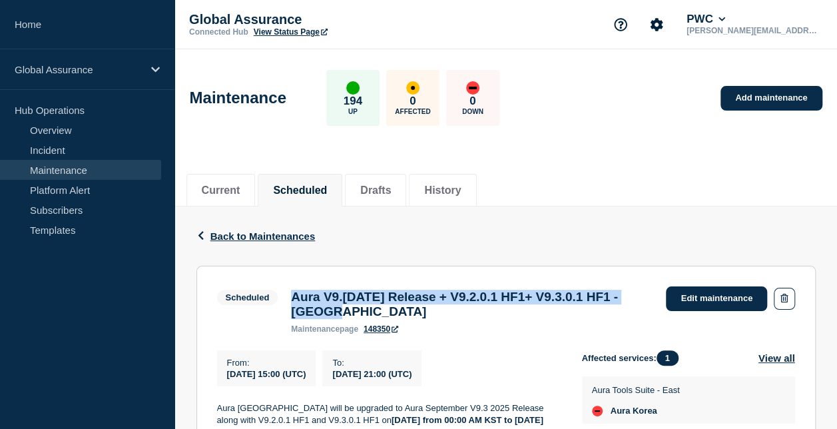
drag, startPoint x: 294, startPoint y: 295, endPoint x: 373, endPoint y: 314, distance: 80.9
click at [373, 314] on h3 "Aura V9.[DATE] Release + V9.2.0.1 HF1+ V9.3.0.1 HF1 - [GEOGRAPHIC_DATA]" at bounding box center [472, 304] width 362 height 29
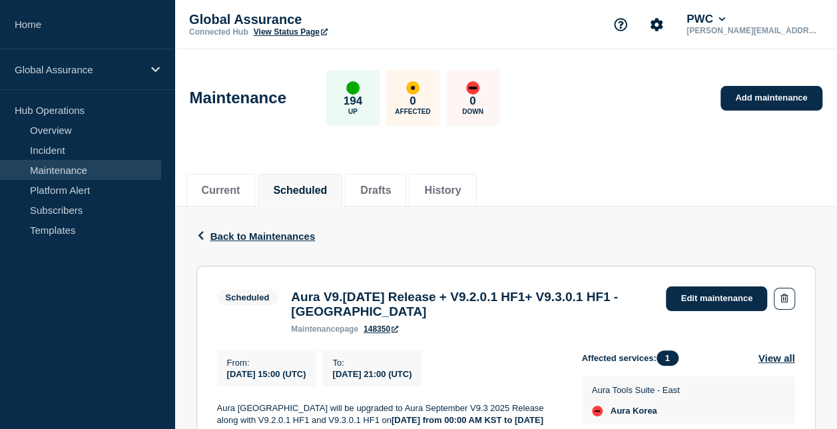
click at [509, 326] on div "Aura V9.[DATE] Release + V9.2.0.1 HF1+ V9.3.0.1 HF1 - [GEOGRAPHIC_DATA] mainten…" at bounding box center [471, 312] width 375 height 44
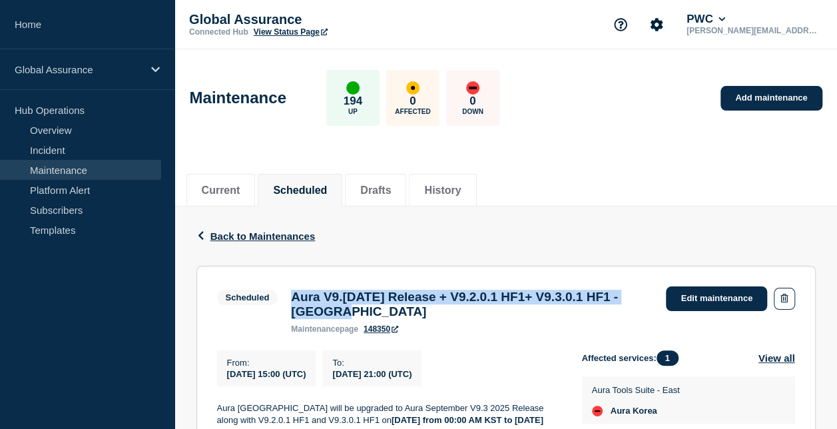
drag, startPoint x: 292, startPoint y: 297, endPoint x: 378, endPoint y: 312, distance: 87.2
click at [378, 312] on h3 "Aura V9.[DATE] Release + V9.2.0.1 HF1+ V9.3.0.1 HF1 - [GEOGRAPHIC_DATA]" at bounding box center [472, 304] width 362 height 29
copy h3 "Aura V9.[DATE] Release + V9.2.0.1 HF1+ V9.3.0.1 HF1"
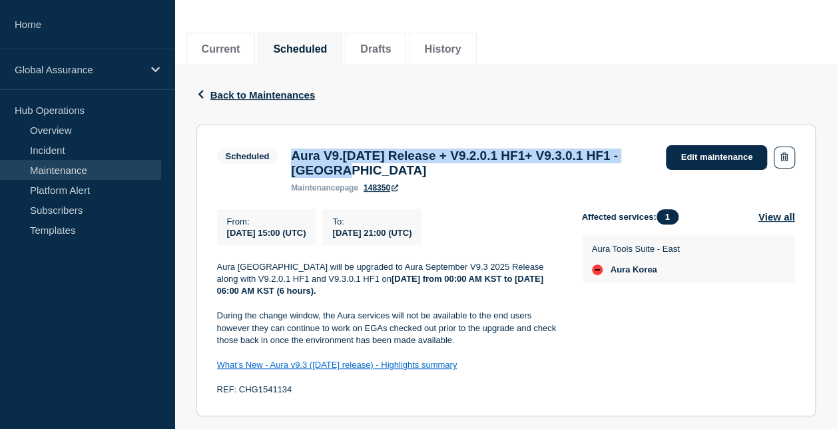
scroll to position [200, 0]
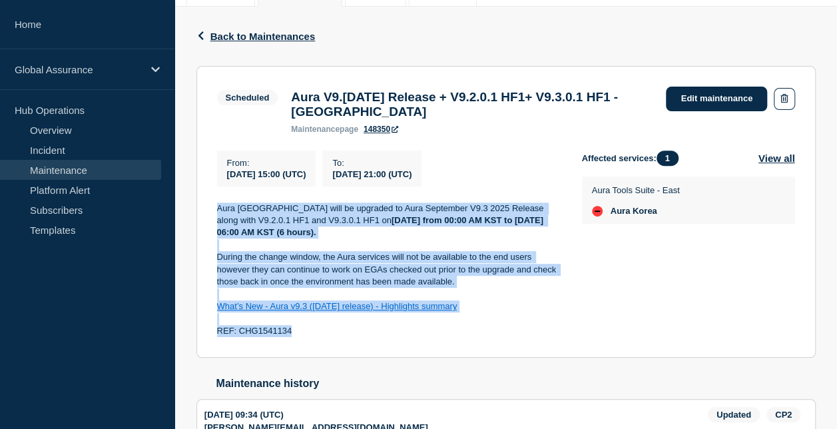
drag, startPoint x: 217, startPoint y: 214, endPoint x: 316, endPoint y: 336, distance: 156.7
click at [316, 336] on div "Aura [GEOGRAPHIC_DATA] will be upgraded to Aura September V9.3 2025 Release alo…" at bounding box center [389, 269] width 344 height 135
copy div "Aura [GEOGRAPHIC_DATA] will be upgraded to Aura September V9.3 2025 Release alo…"
click at [240, 31] on span "Back to Maintenances" at bounding box center [262, 36] width 105 height 11
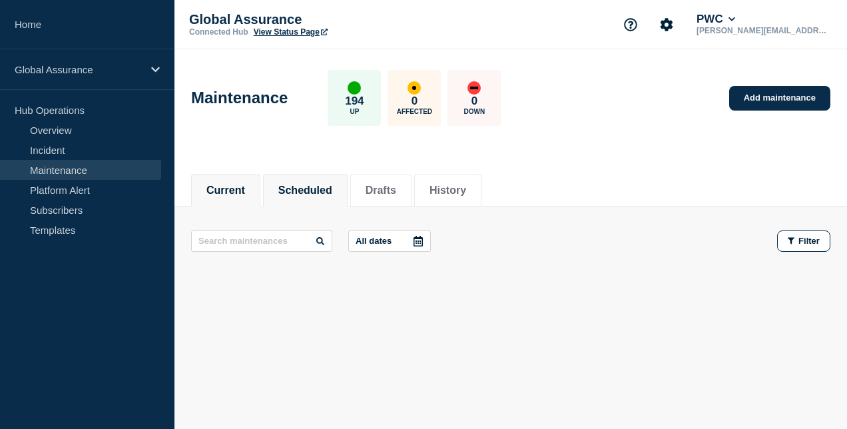
click at [332, 188] on button "Scheduled" at bounding box center [305, 190] width 54 height 12
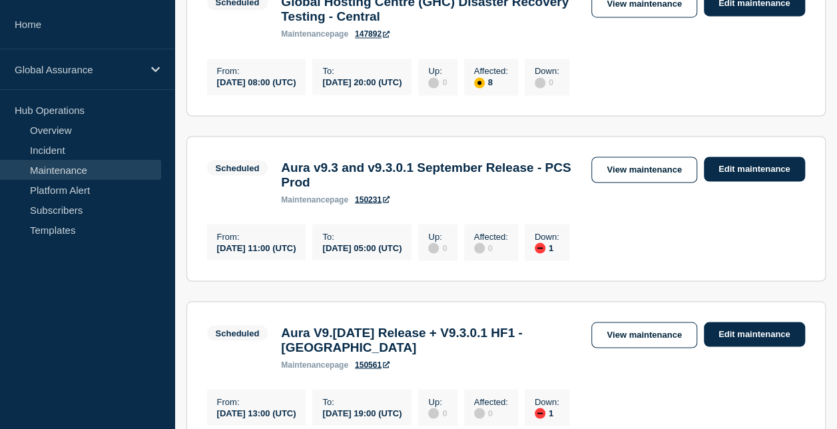
scroll to position [1265, 0]
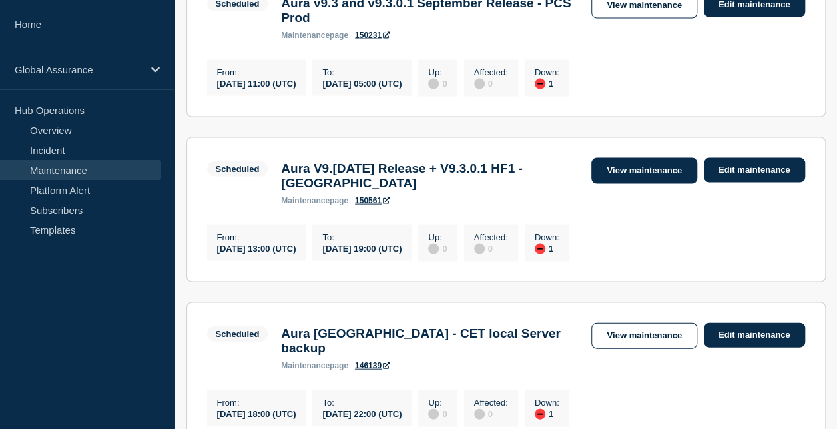
click at [626, 184] on link "View maintenance" at bounding box center [643, 171] width 105 height 26
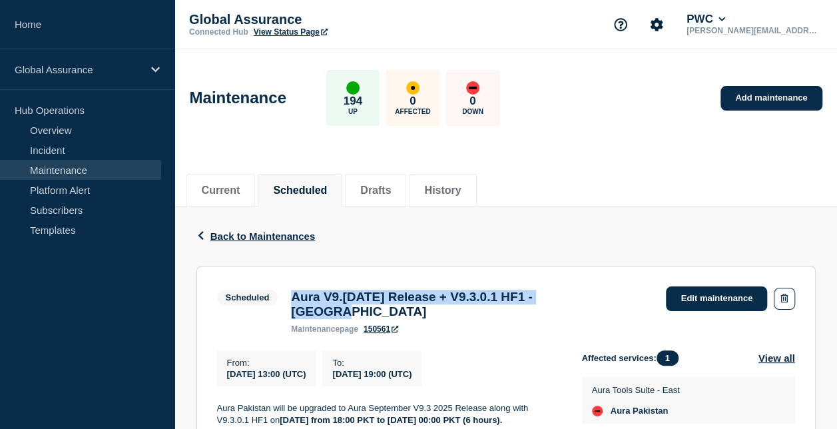
drag, startPoint x: 290, startPoint y: 300, endPoint x: 637, endPoint y: 298, distance: 347.6
click at [637, 298] on div "Aura V9.[DATE] Release + V9.3.0.1 HF1 - Pakistan maintenance page 150561" at bounding box center [471, 312] width 375 height 44
copy h3 "Aura V9.[DATE] Release + V9.3.0.1 HF1"
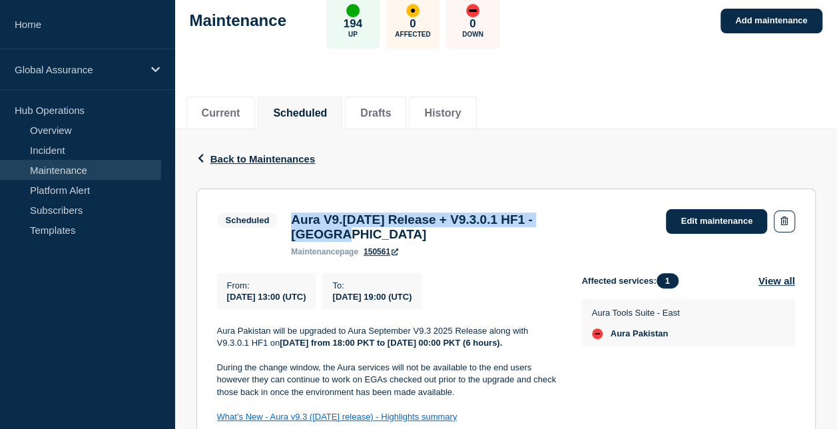
scroll to position [133, 0]
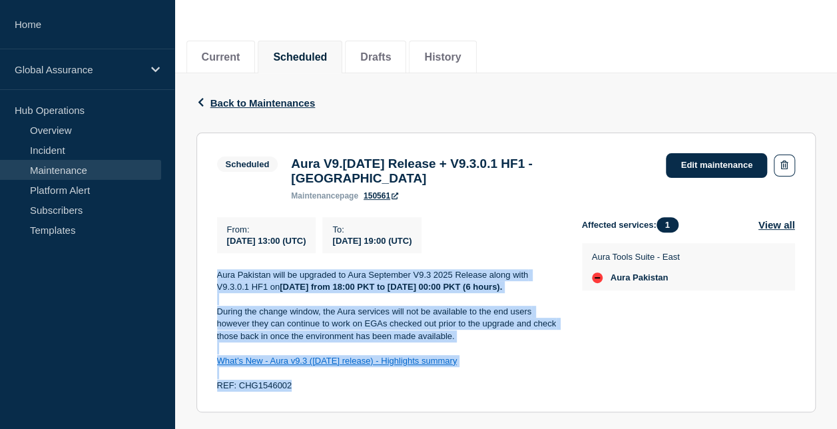
drag, startPoint x: 216, startPoint y: 278, endPoint x: 358, endPoint y: 404, distance: 189.2
click at [358, 404] on section "Scheduled Aura V9.[DATE] Release + V9.3.0.1 HF1 - [GEOGRAPHIC_DATA] maintenance…" at bounding box center [505, 273] width 619 height 280
copy div "Aura Pakistan will be upgraded to Aura September V9.3 2025 Release along with V…"
click at [230, 101] on span "Back to Maintenances" at bounding box center [262, 102] width 105 height 11
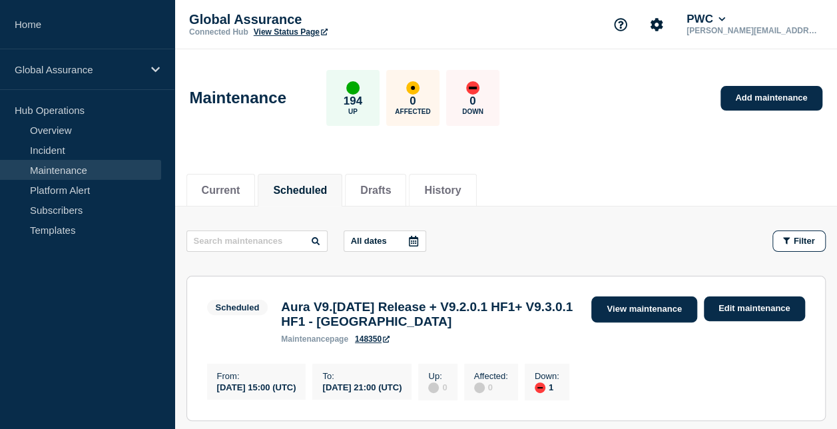
click at [633, 302] on link "View maintenance" at bounding box center [643, 309] width 105 height 26
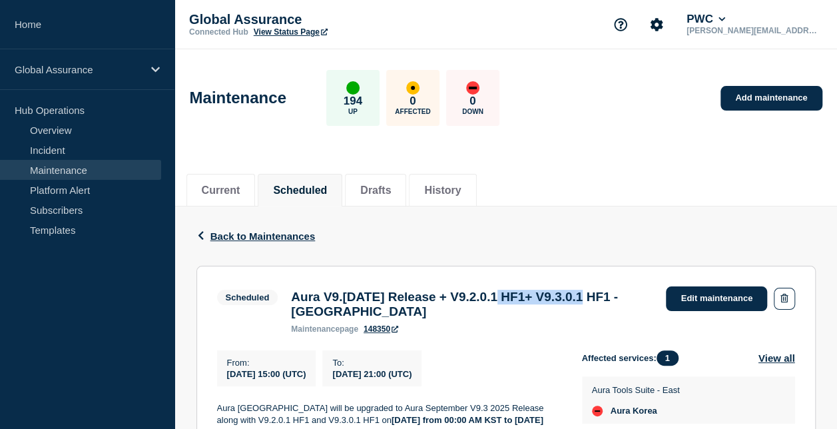
drag, startPoint x: 541, startPoint y: 298, endPoint x: 637, endPoint y: 297, distance: 96.5
click at [637, 297] on h3 "Aura V9.[DATE] Release + V9.2.0.1 HF1+ V9.3.0.1 HF1 - [GEOGRAPHIC_DATA]" at bounding box center [472, 304] width 362 height 29
copy h3 "+ V9.2.0.1 HF1"
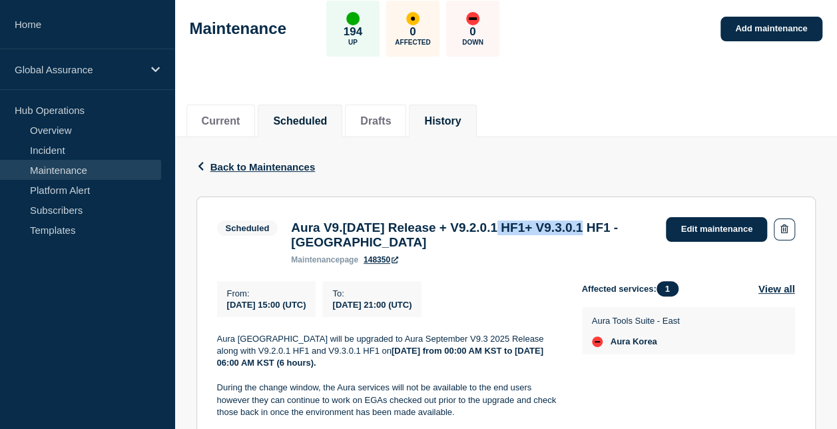
scroll to position [133, 0]
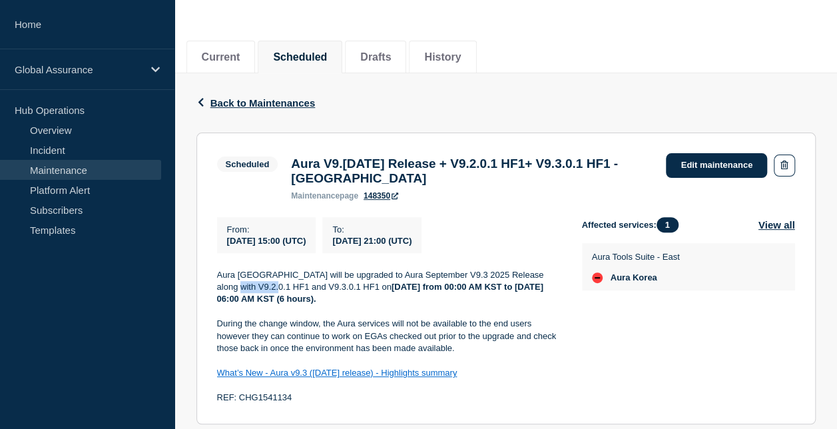
drag, startPoint x: 223, startPoint y: 294, endPoint x: 264, endPoint y: 296, distance: 40.6
click at [264, 296] on p "Aura [GEOGRAPHIC_DATA] will be upgraded to Aura September V9.3 2025 Release alo…" at bounding box center [389, 287] width 344 height 37
click at [264, 295] on p "Aura [GEOGRAPHIC_DATA] will be upgraded to Aura September V9.3 2025 Release alo…" at bounding box center [389, 287] width 344 height 37
drag, startPoint x: 268, startPoint y: 294, endPoint x: 216, endPoint y: 290, distance: 51.4
click at [217, 290] on p "Aura [GEOGRAPHIC_DATA] will be upgraded to Aura September V9.3 2025 Release alo…" at bounding box center [389, 287] width 344 height 37
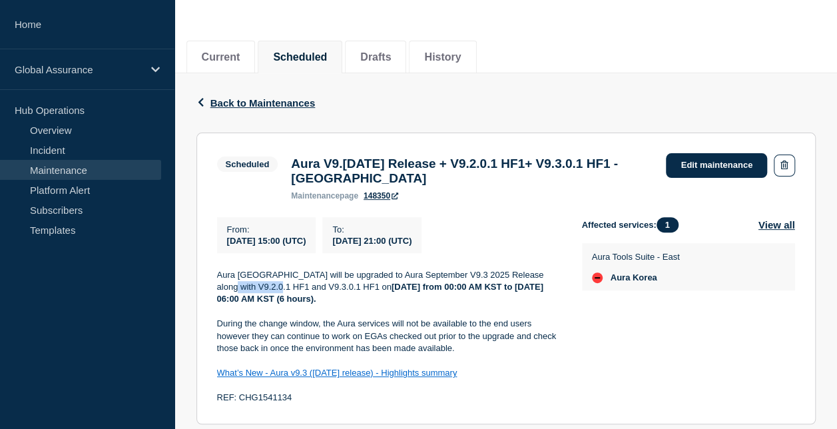
copy p "V9.2.0.1 HF1"
